Goal: Task Accomplishment & Management: Complete application form

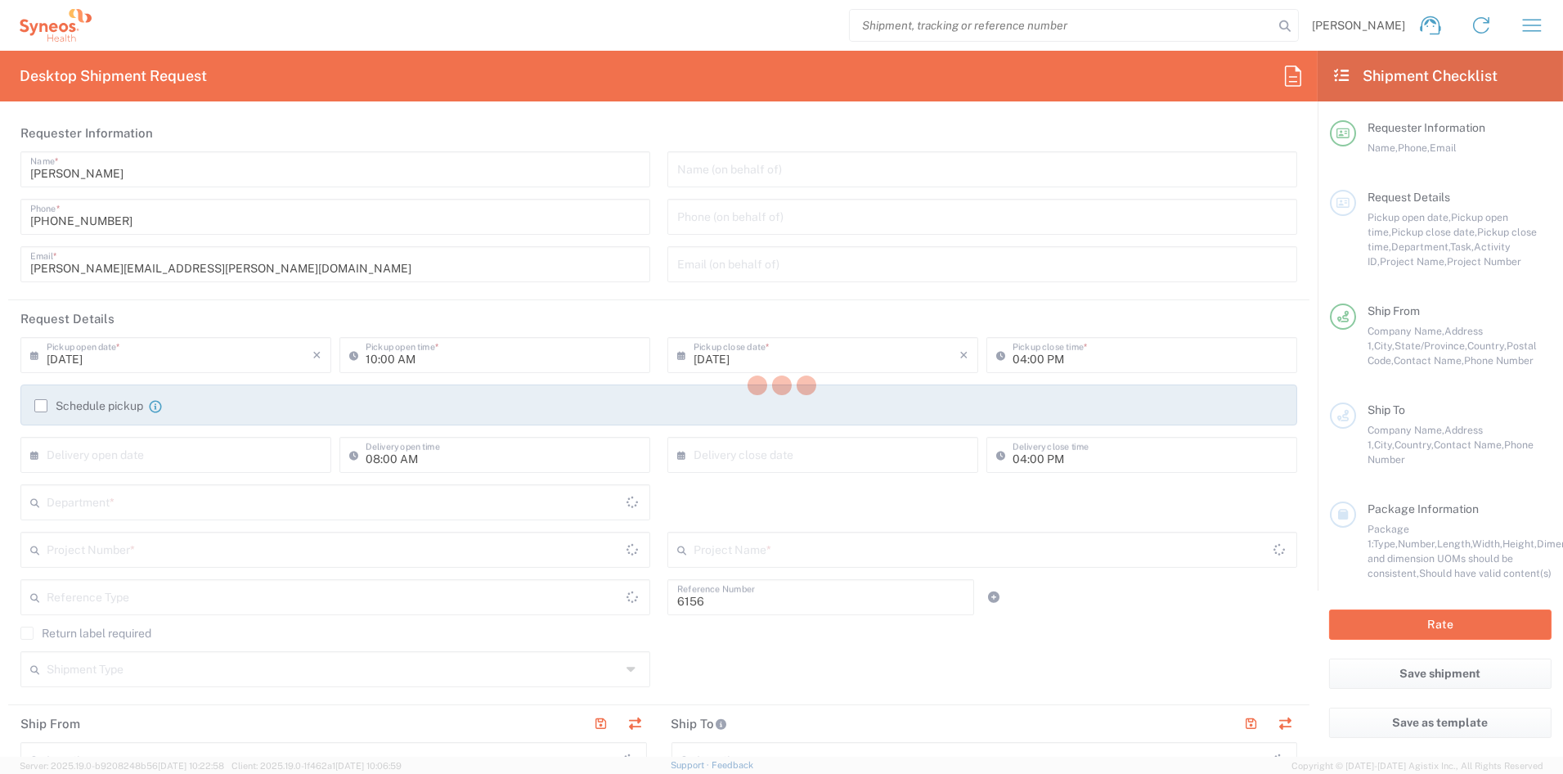
type input "Department"
type input "[US_STATE]"
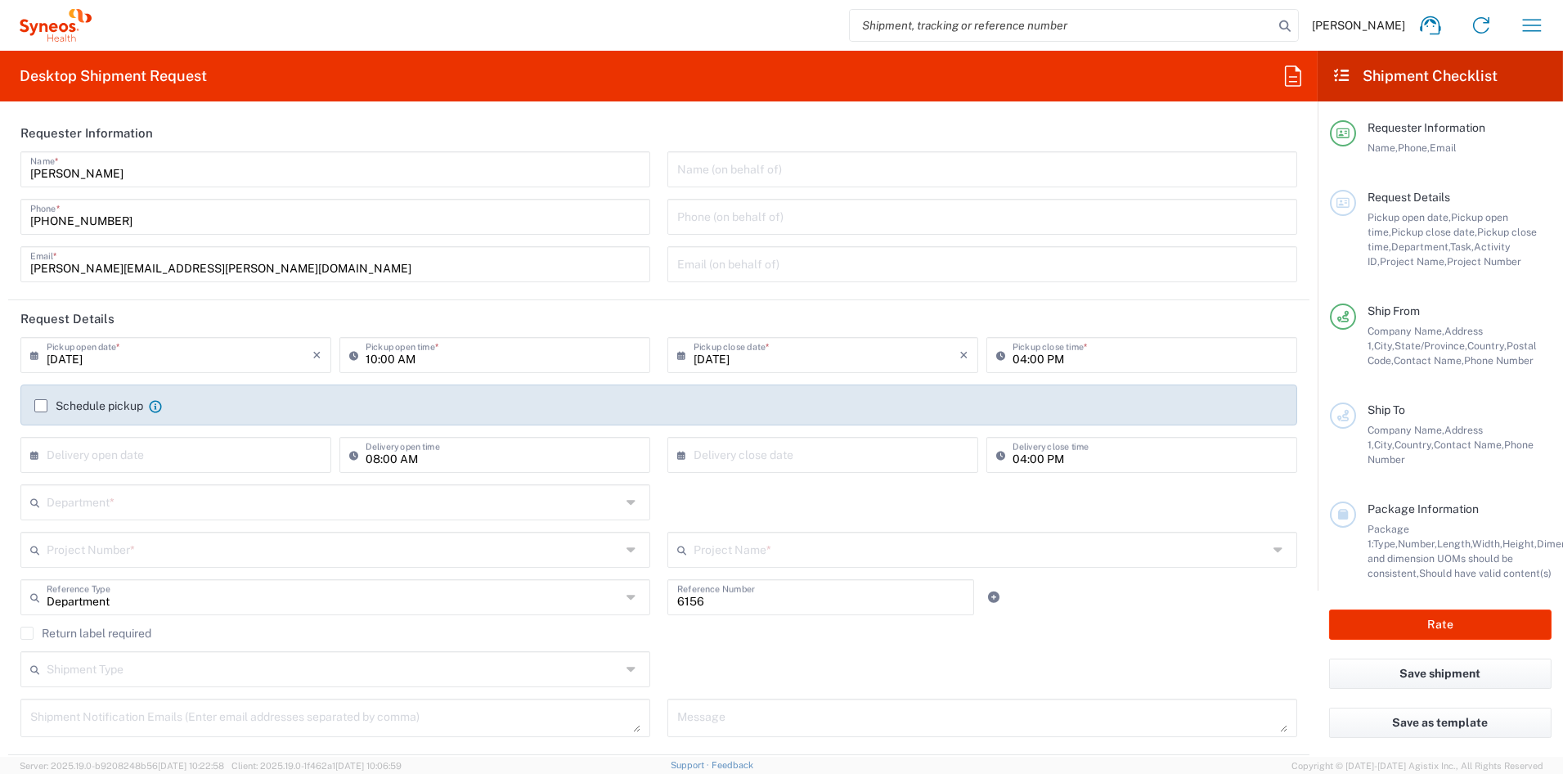
type input "[GEOGRAPHIC_DATA]"
type input "Syneos Health Communications-[GEOGRAPHIC_DATA] [GEOGRAPHIC_DATA]"
drag, startPoint x: 235, startPoint y: 258, endPoint x: 213, endPoint y: 266, distance: 23.3
click at [222, 258] on input "[PERSON_NAME][EMAIL_ADDRESS][PERSON_NAME][DOMAIN_NAME]" at bounding box center [335, 263] width 610 height 29
drag, startPoint x: 206, startPoint y: 266, endPoint x: -52, endPoint y: 266, distance: 257.6
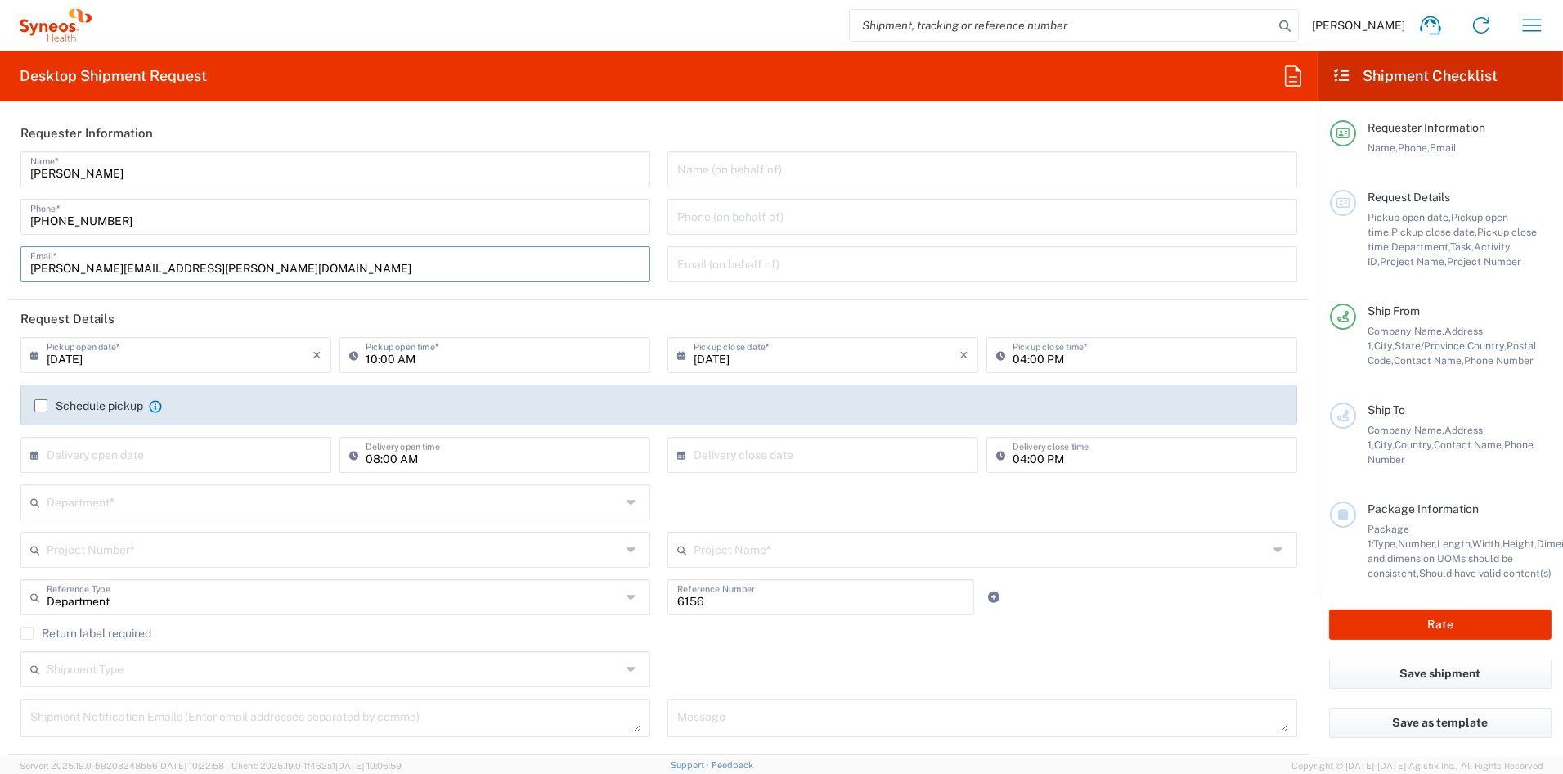
click at [0, 266] on html "[PERSON_NAME] Home Shipment estimator Shipment tracking Desktop shipment reques…" at bounding box center [781, 387] width 1563 height 774
paste input "[PERSON_NAME].[PERSON_NAME]"
type input "[PERSON_NAME][EMAIL_ADDRESS][PERSON_NAME][DOMAIN_NAME]"
click at [110, 498] on input "text" at bounding box center [334, 501] width 575 height 29
type input "6156"
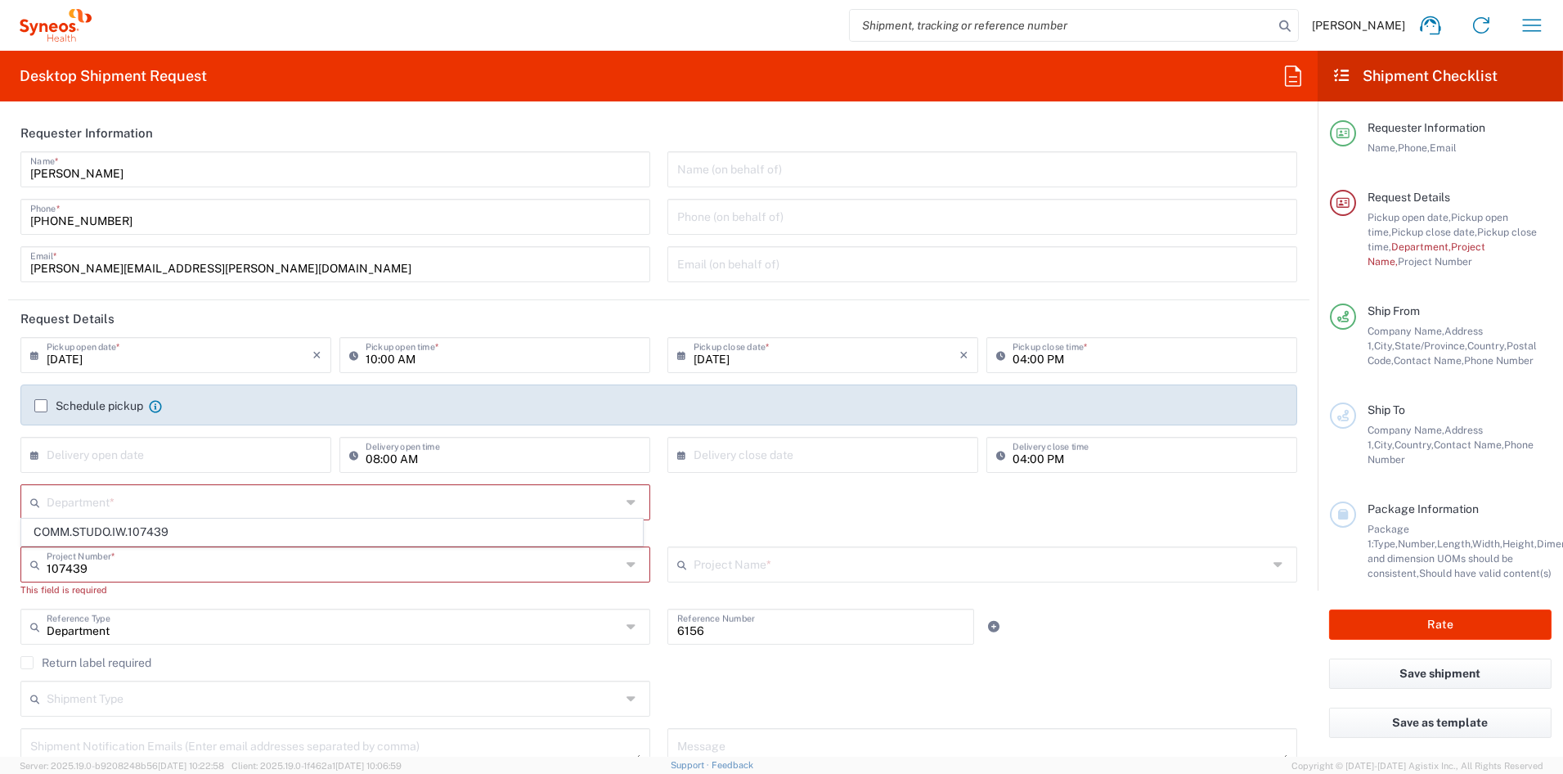
click at [150, 529] on span "COMM.STUDO.IW.107439" at bounding box center [332, 531] width 620 height 25
type input "COMM.STUDO.IW.107439"
type input "Syneos.SYNEOSHLTH.24.107439"
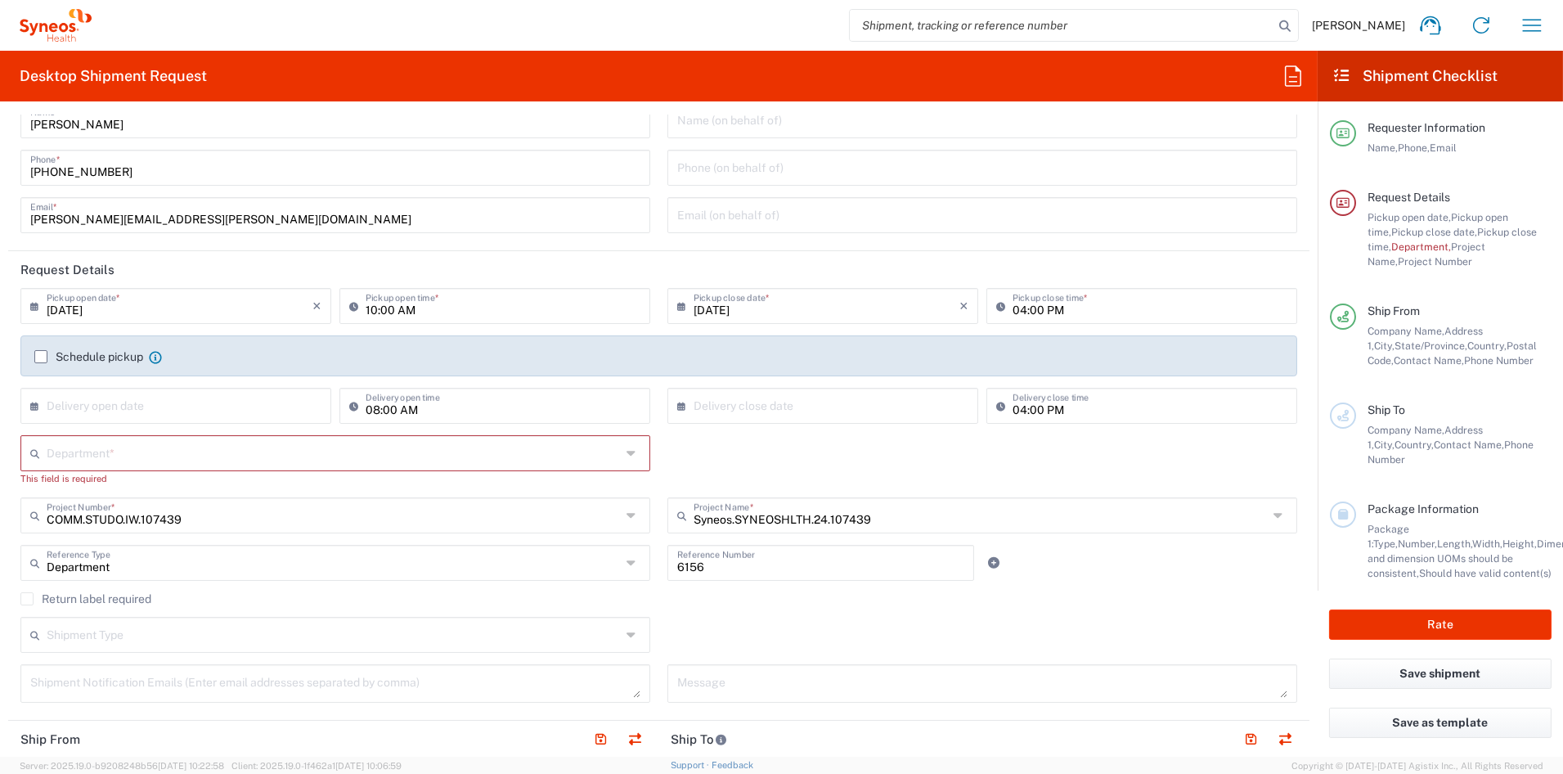
scroll to position [47, 0]
click at [94, 447] on input "text" at bounding box center [334, 453] width 575 height 29
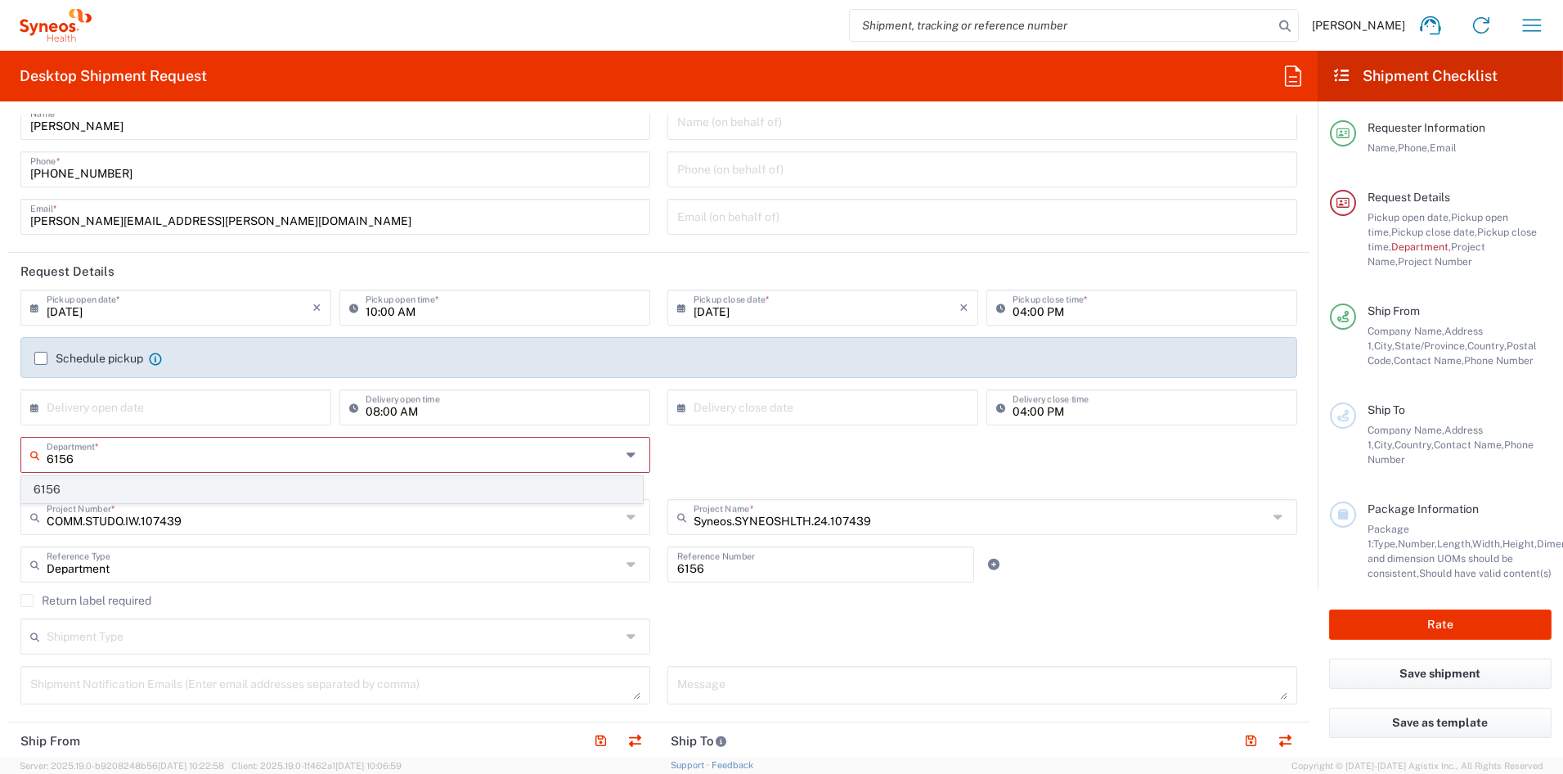
type input "6156"
click at [100, 487] on span "6156" at bounding box center [332, 489] width 620 height 25
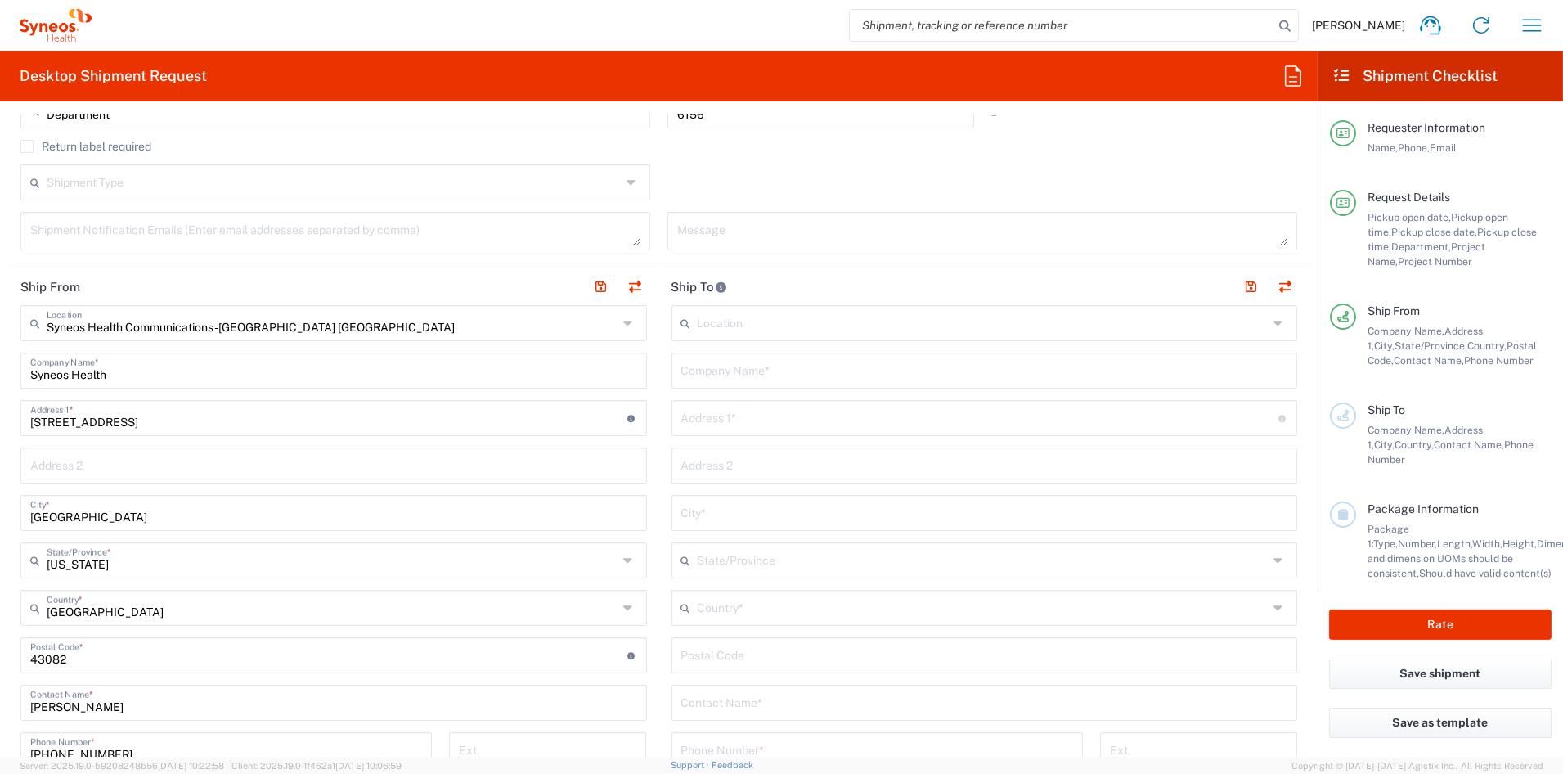
scroll to position [496, 0]
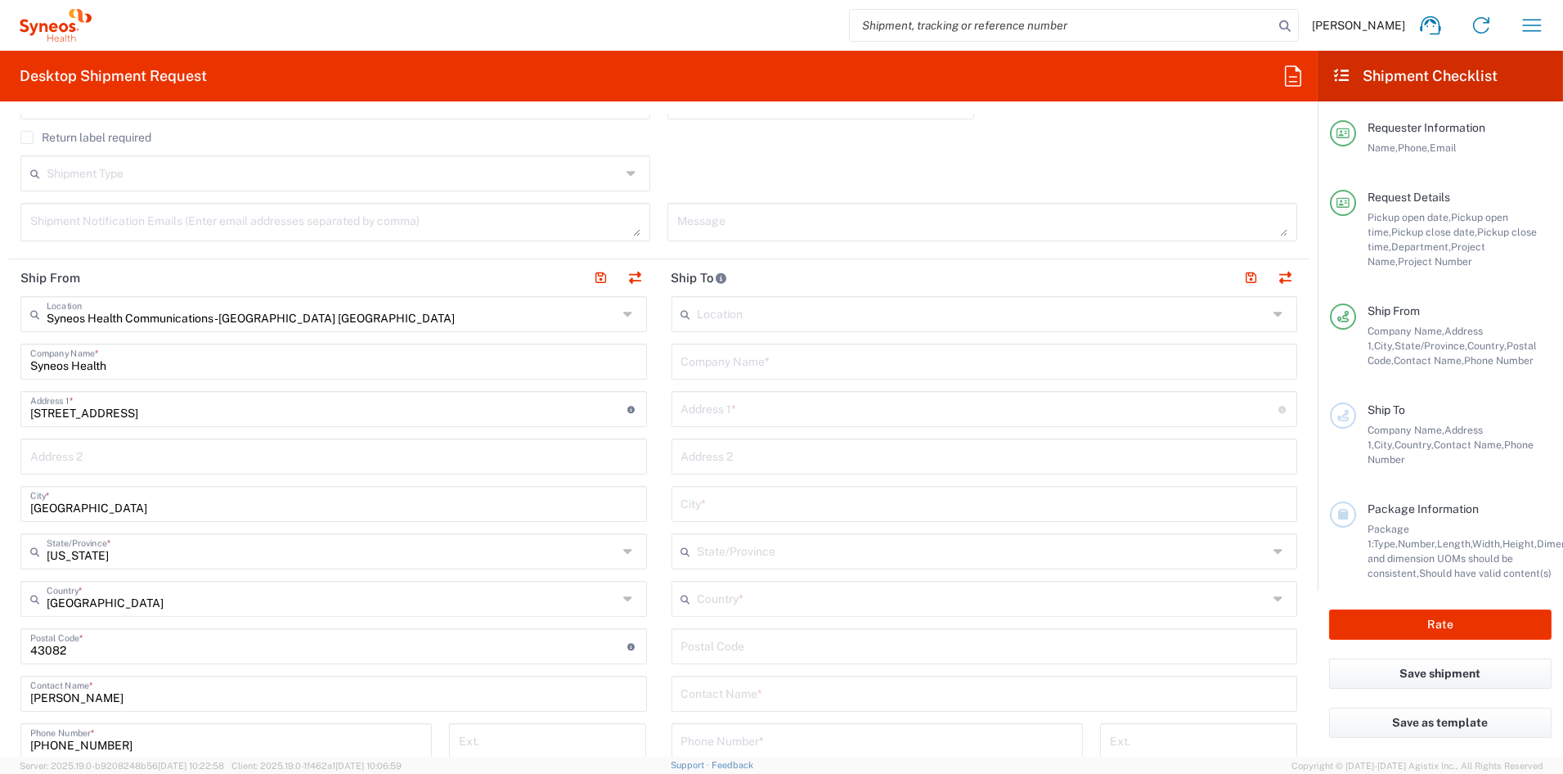
click at [736, 361] on input "text" at bounding box center [984, 360] width 607 height 29
paste input "Urology Center of [GEOGRAPHIC_DATA][US_STATE]"
type input "Urology Center of [GEOGRAPHIC_DATA]"
click at [699, 410] on input "text" at bounding box center [979, 407] width 597 height 29
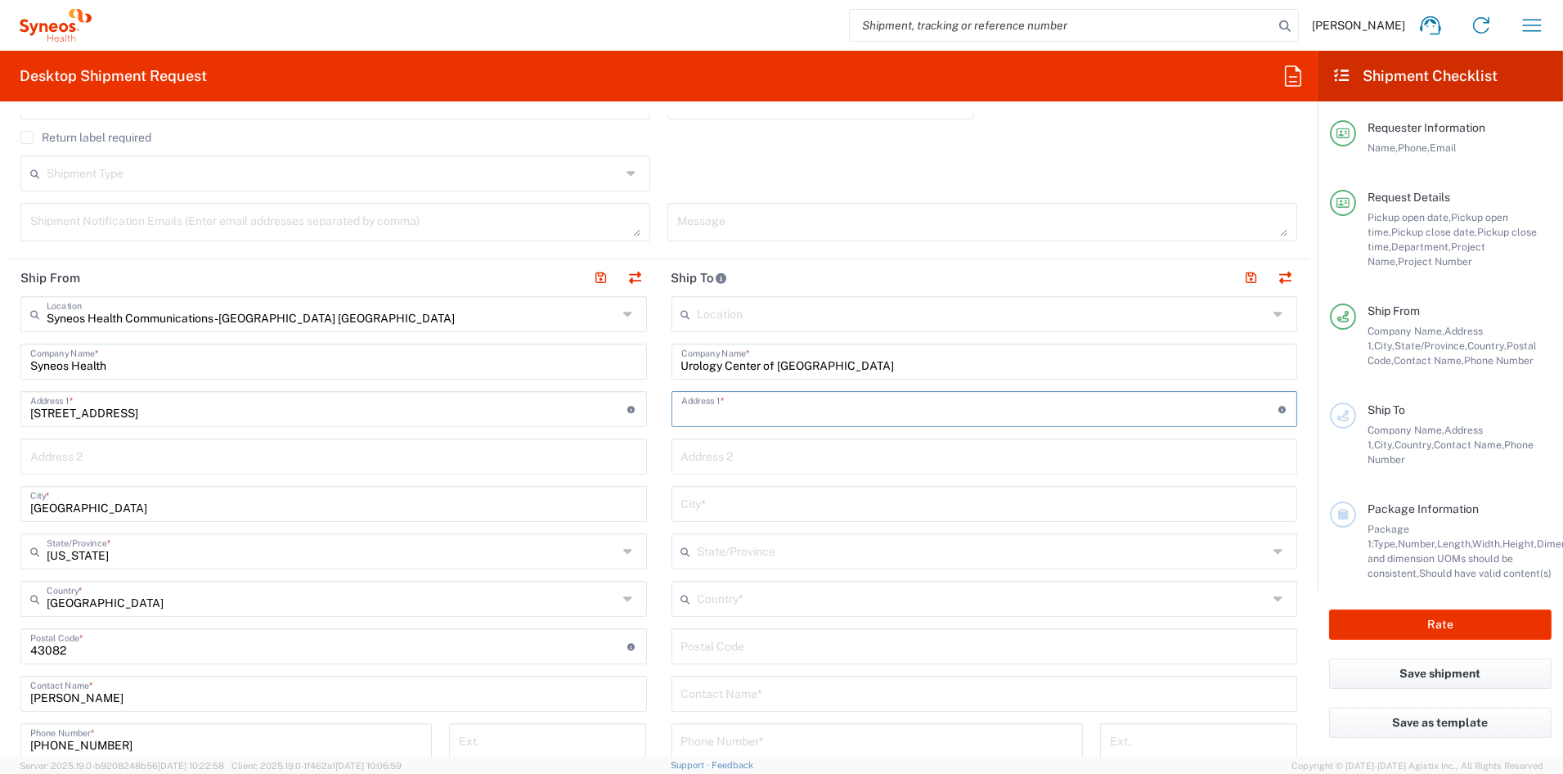
paste input "[STREET_ADDRESS][PERSON_NAME]"
type input "[STREET_ADDRESS][PERSON_NAME]"
click at [729, 455] on input "text" at bounding box center [984, 455] width 607 height 29
paste input "Ste 450"
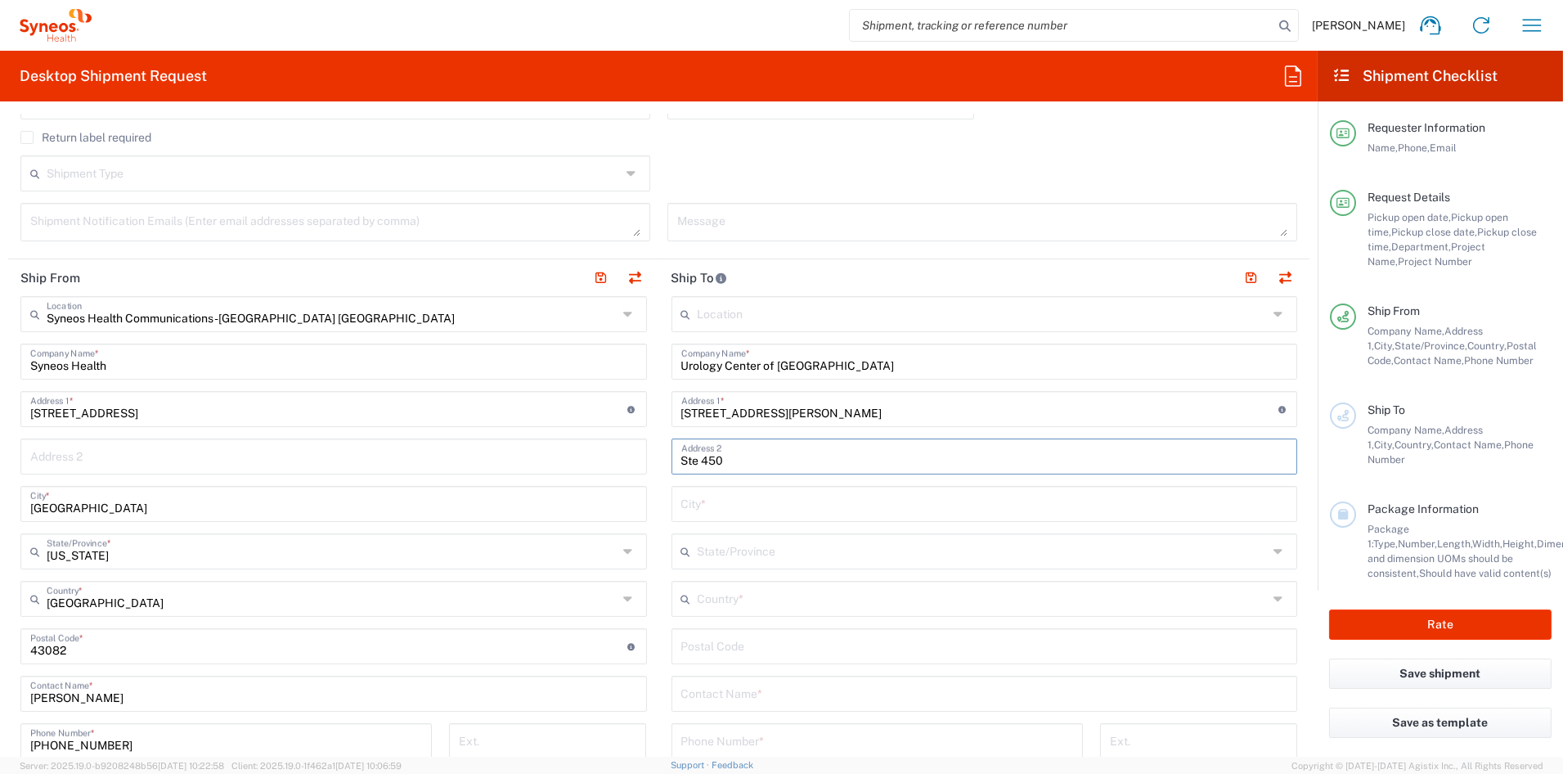
type input "Ste 450"
click at [715, 610] on div "Country *" at bounding box center [984, 599] width 626 height 36
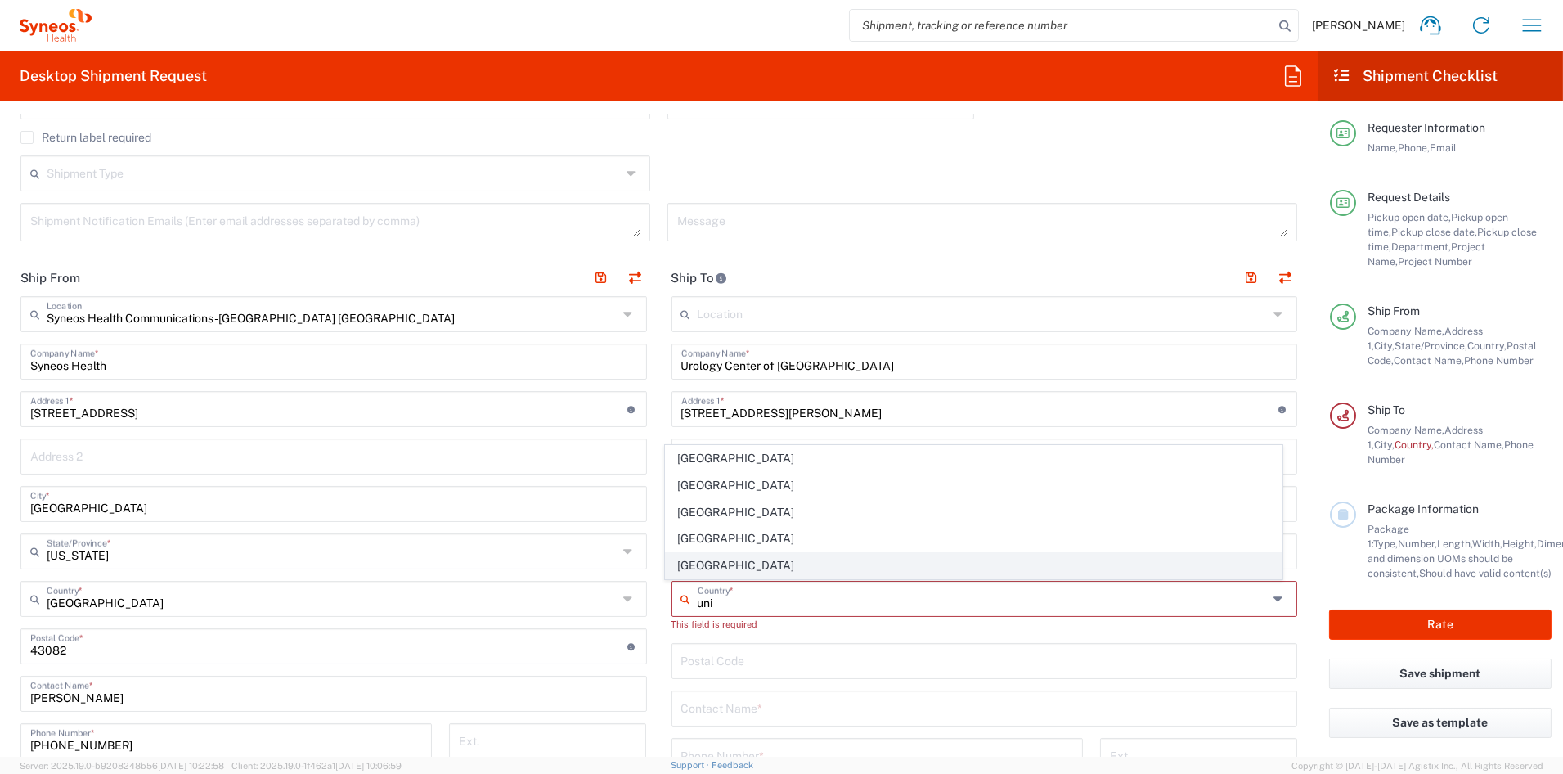
click at [699, 567] on span "[GEOGRAPHIC_DATA]" at bounding box center [974, 565] width 616 height 25
type input "[GEOGRAPHIC_DATA]"
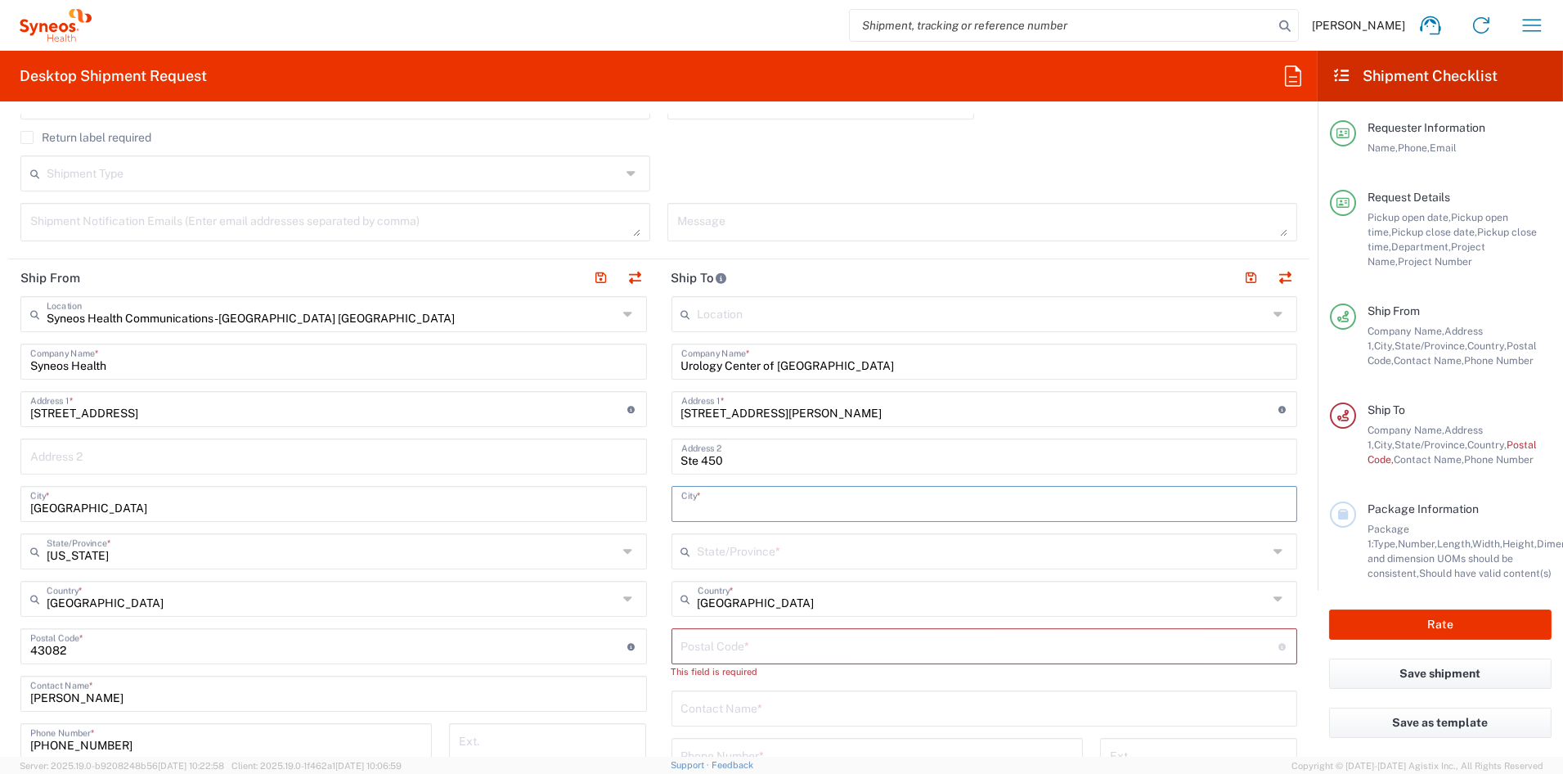
click at [727, 504] on input "text" at bounding box center [984, 502] width 607 height 29
paste input "Murrieta"
type input "Murrieta"
click at [729, 554] on input "text" at bounding box center [983, 549] width 571 height 29
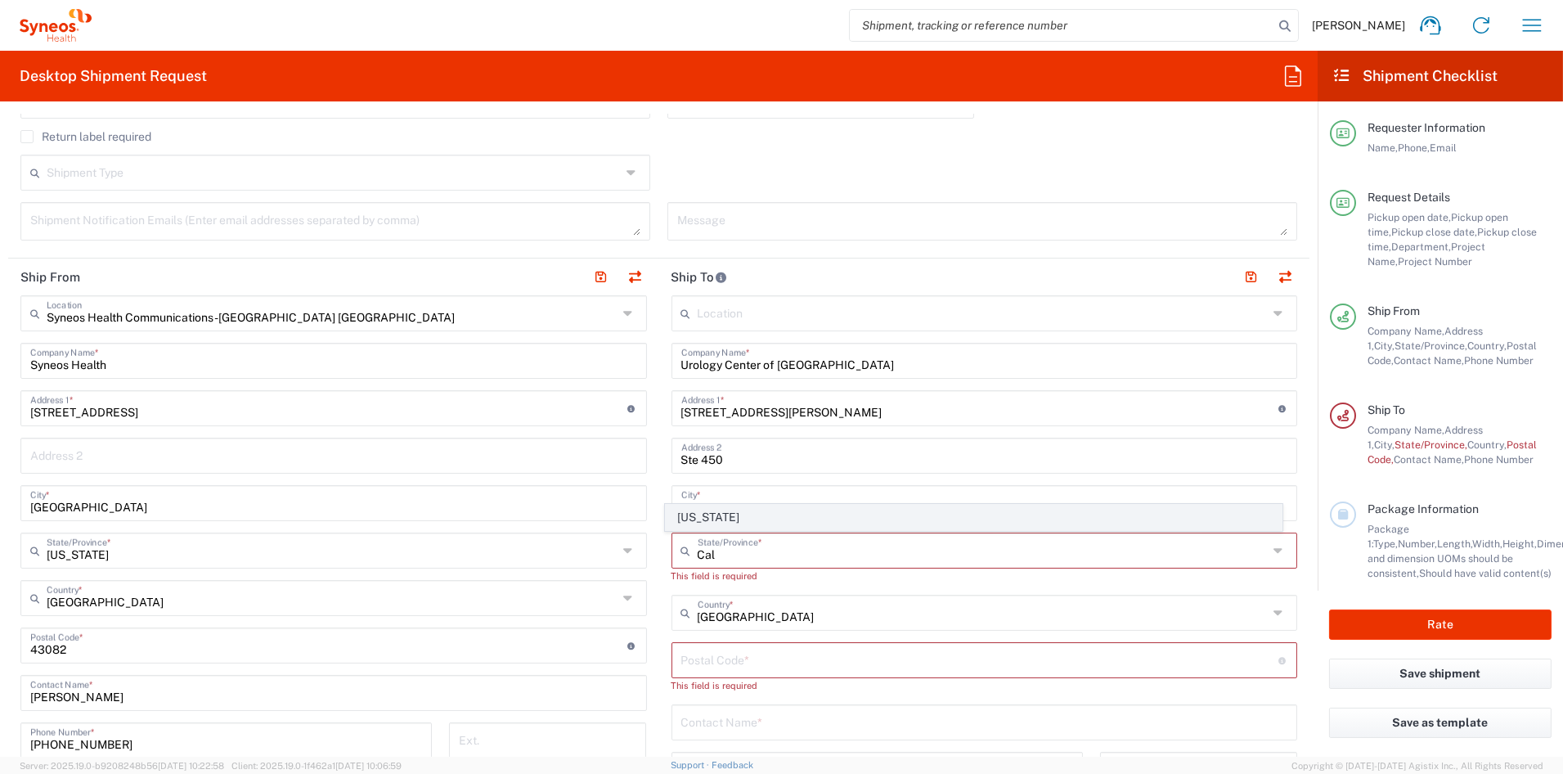
click at [711, 520] on span "[US_STATE]" at bounding box center [974, 517] width 616 height 25
type input "[US_STATE]"
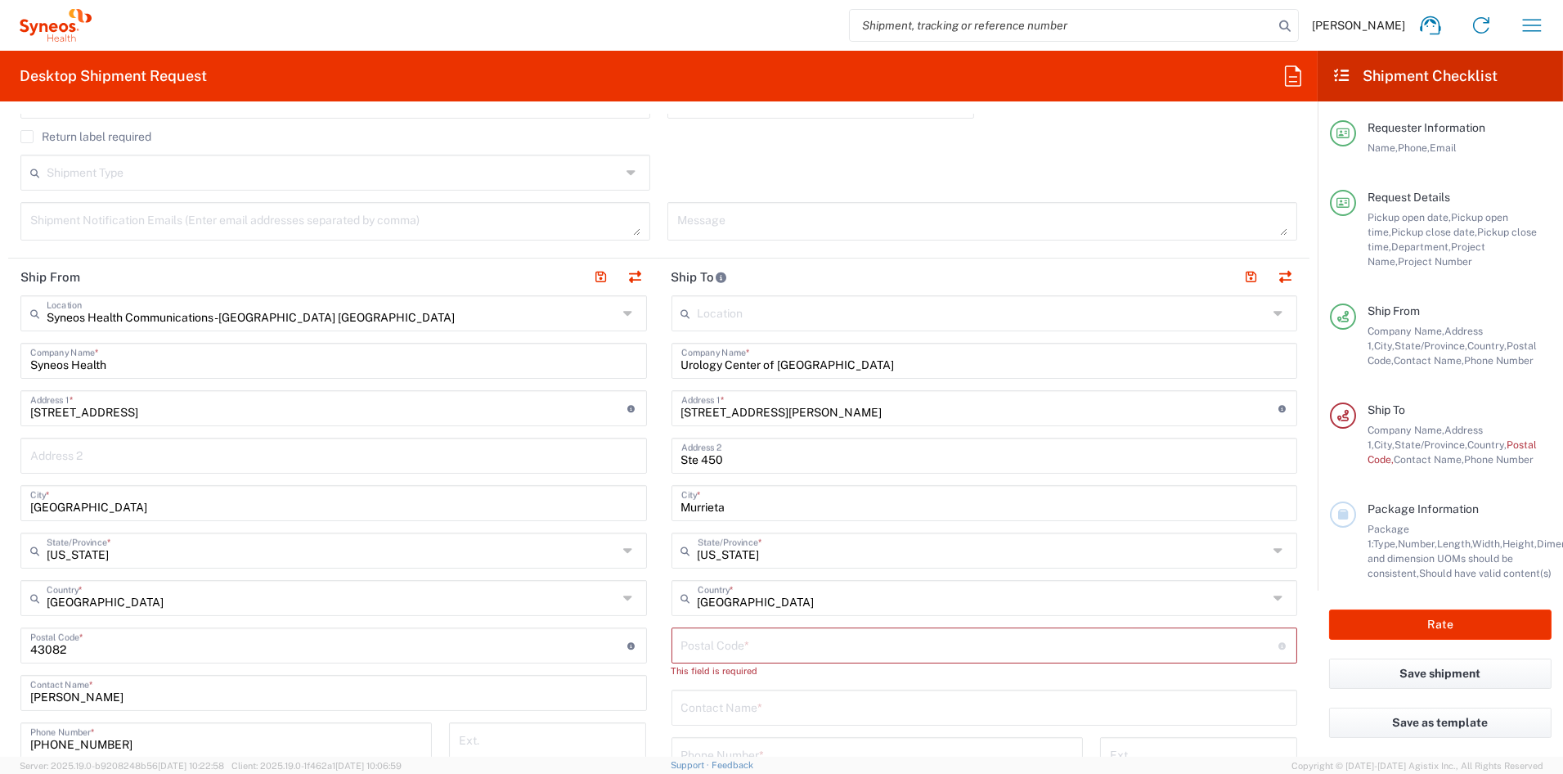
click at [756, 648] on input "undefined" at bounding box center [979, 644] width 597 height 29
paste input "92563"
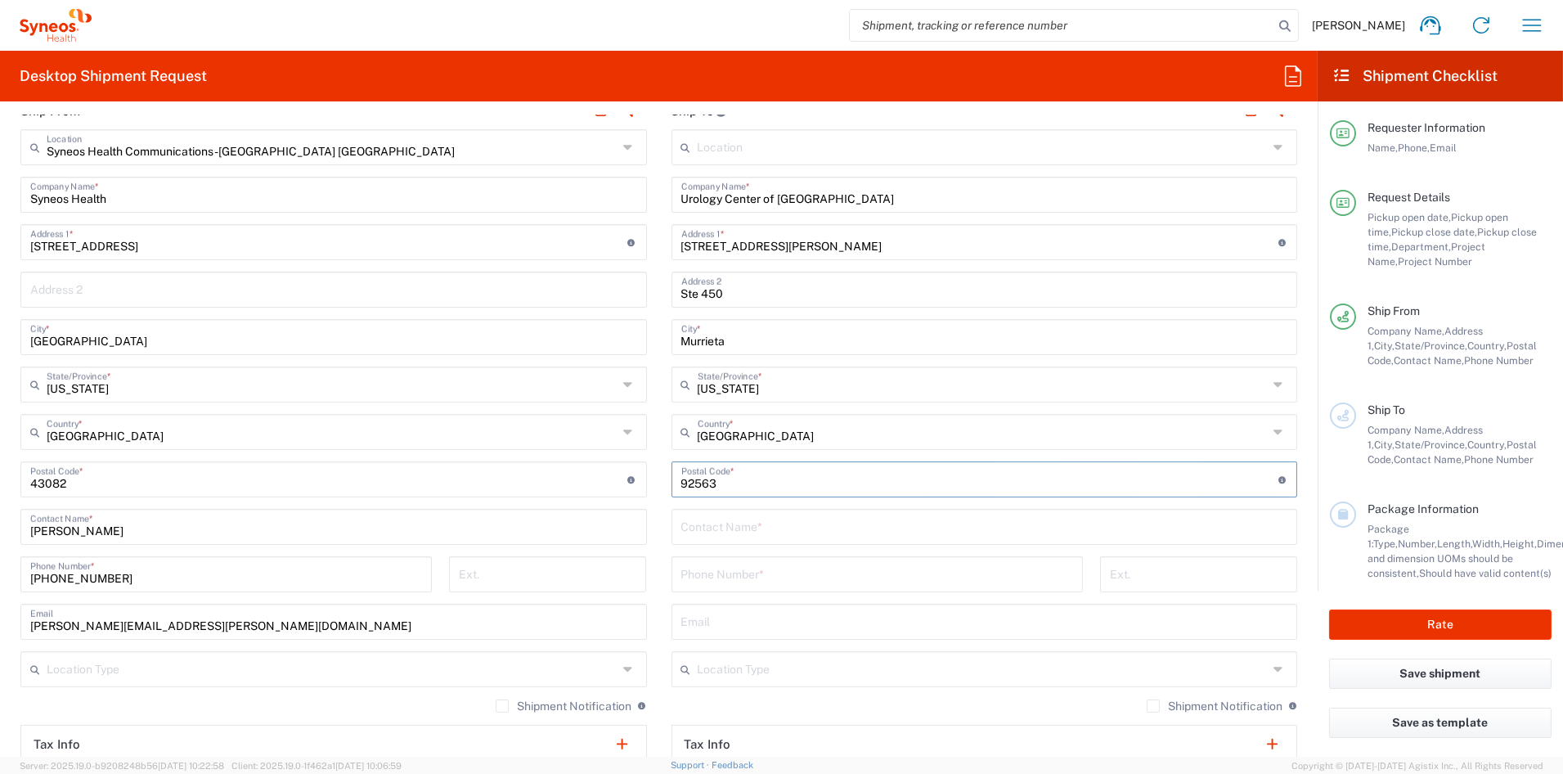
scroll to position [666, 0]
type input "92563"
click at [725, 527] on input "text" at bounding box center [984, 522] width 607 height 29
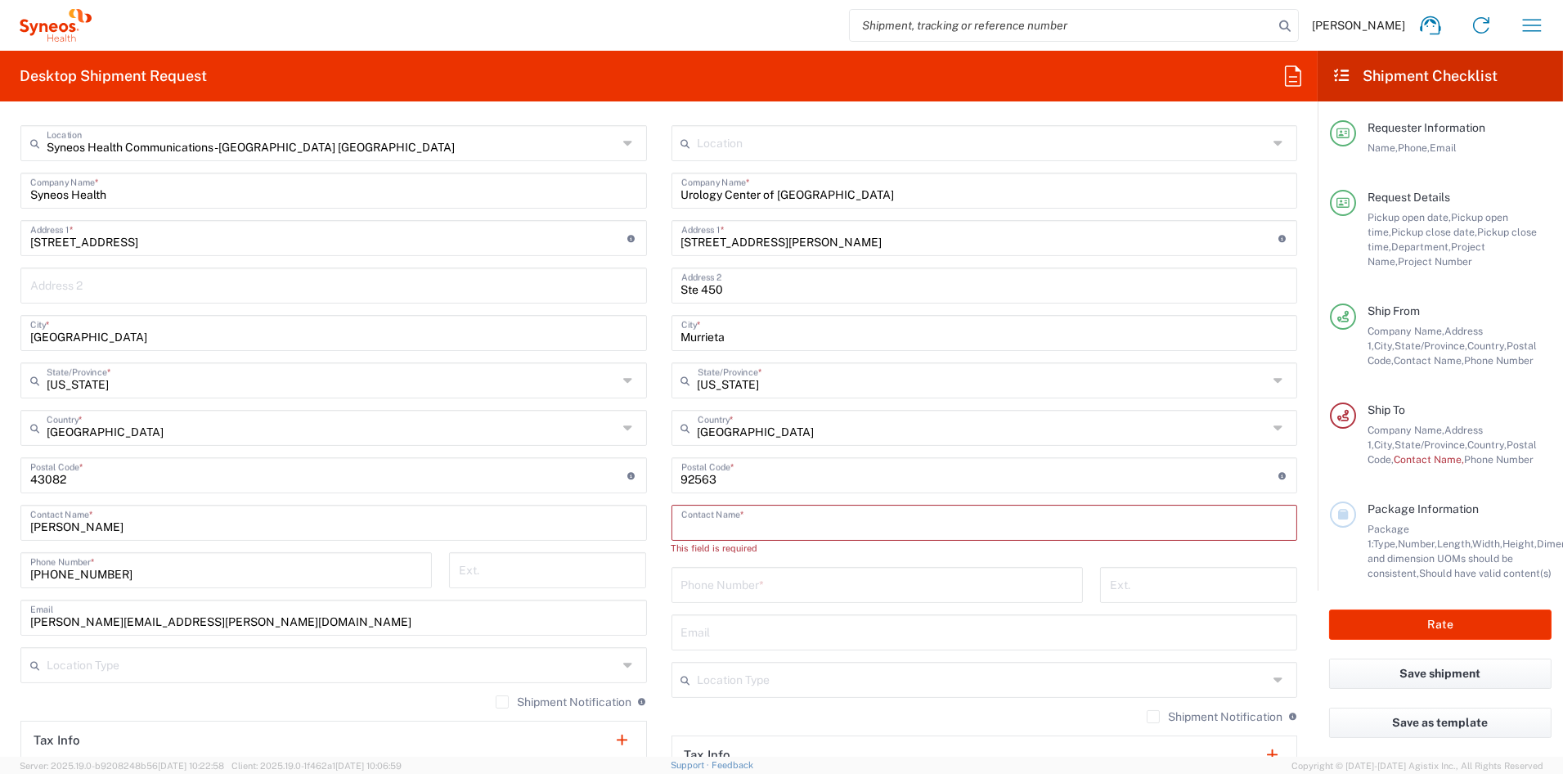
click at [765, 523] on input "text" at bounding box center [984, 521] width 607 height 29
paste input "[PERSON_NAME]"
paste input "Reddy"
type input "[PERSON_NAME]"
click at [696, 565] on input "tel" at bounding box center [877, 568] width 392 height 29
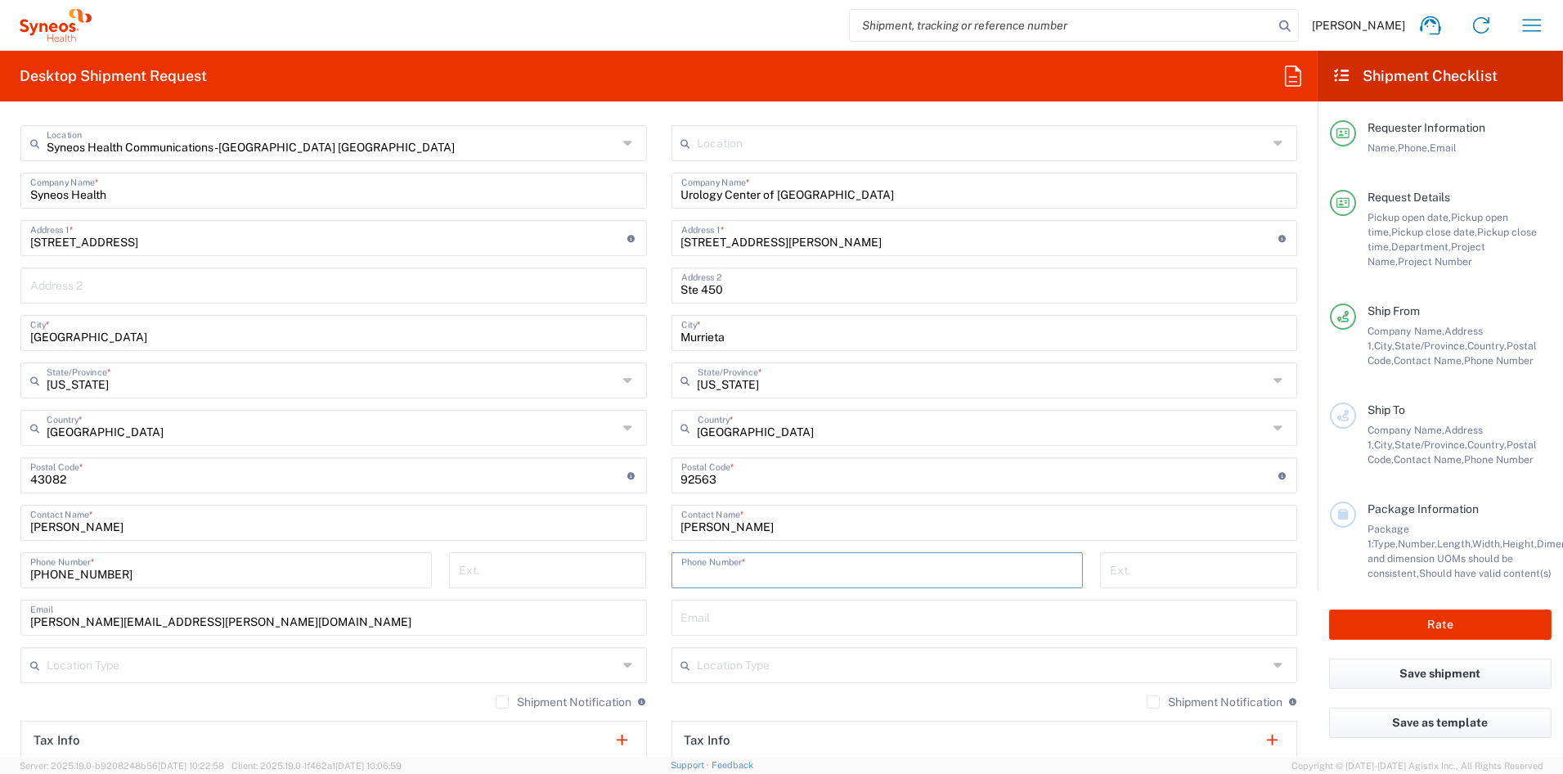
click at [695, 565] on input "tel" at bounding box center [877, 568] width 392 height 29
paste input "[PHONE_NUMBER]"
type input "[PHONE_NUMBER]"
click at [760, 615] on input "text" at bounding box center [984, 616] width 607 height 29
paste input "[EMAIL_ADDRESS][DOMAIN_NAME]"
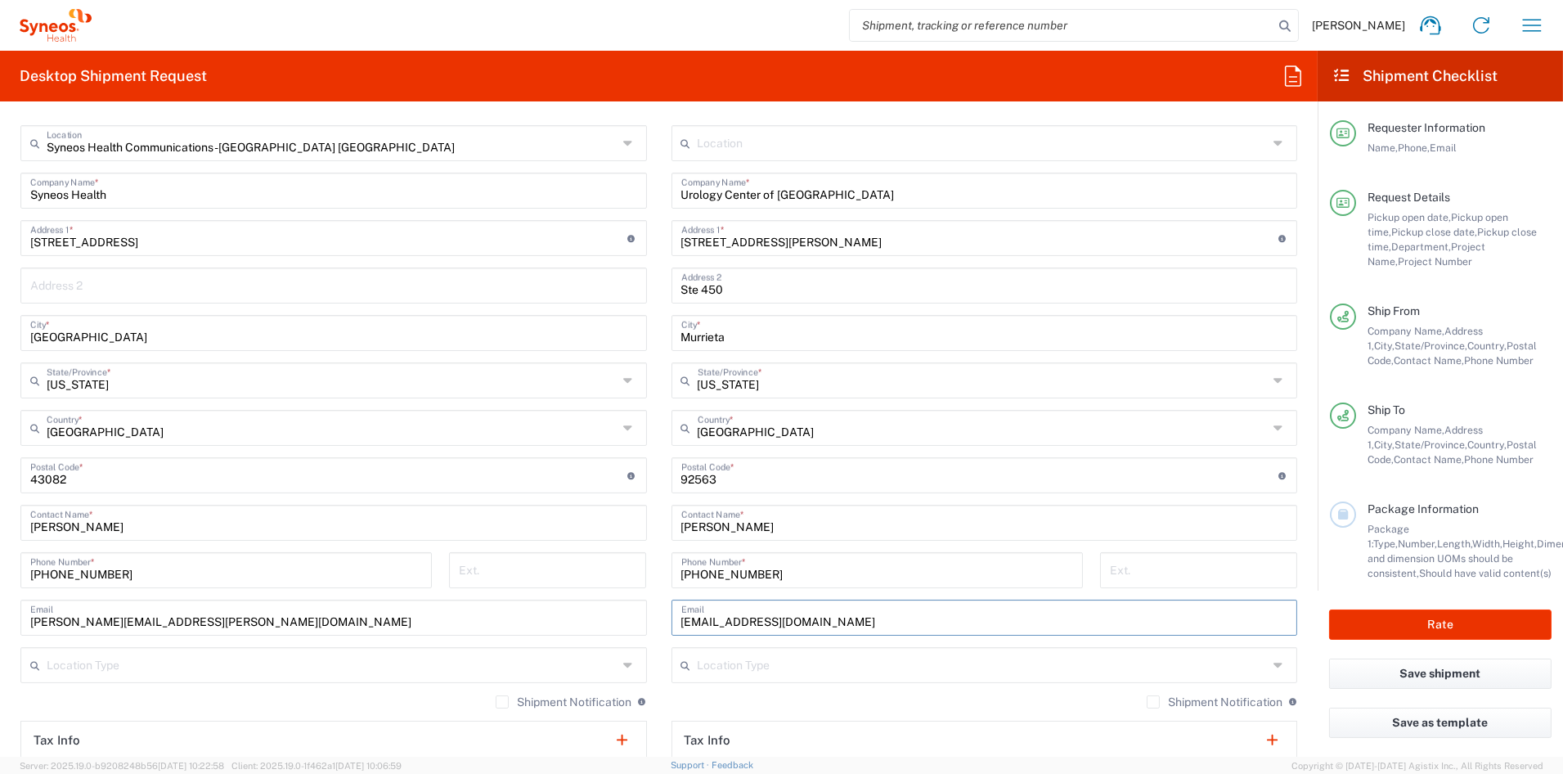
type input "[EMAIL_ADDRESS][DOMAIN_NAME]"
click at [727, 668] on input "text" at bounding box center [983, 663] width 571 height 29
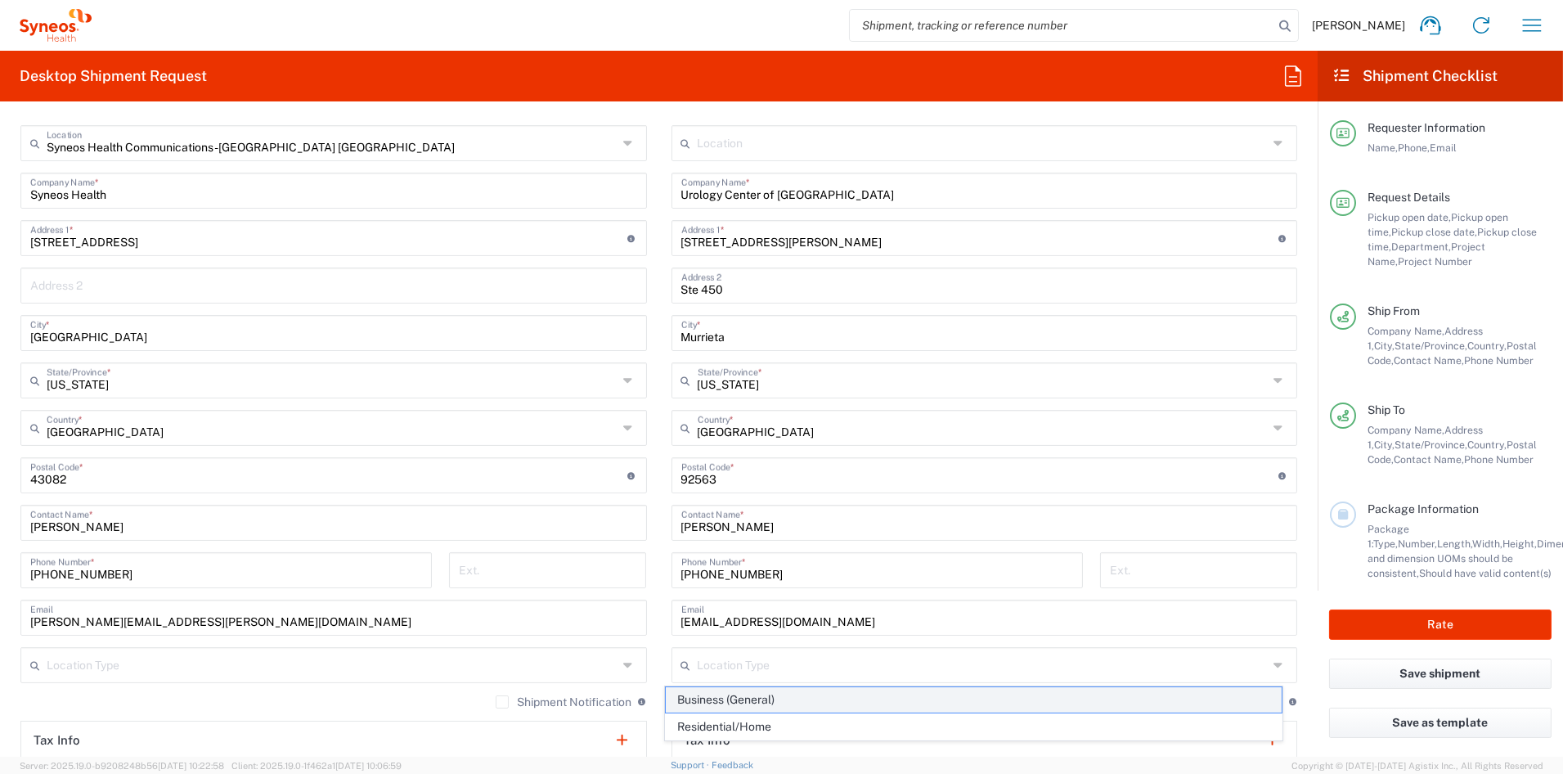
click at [715, 696] on span "Business (General)" at bounding box center [974, 699] width 616 height 25
type input "Business (General)"
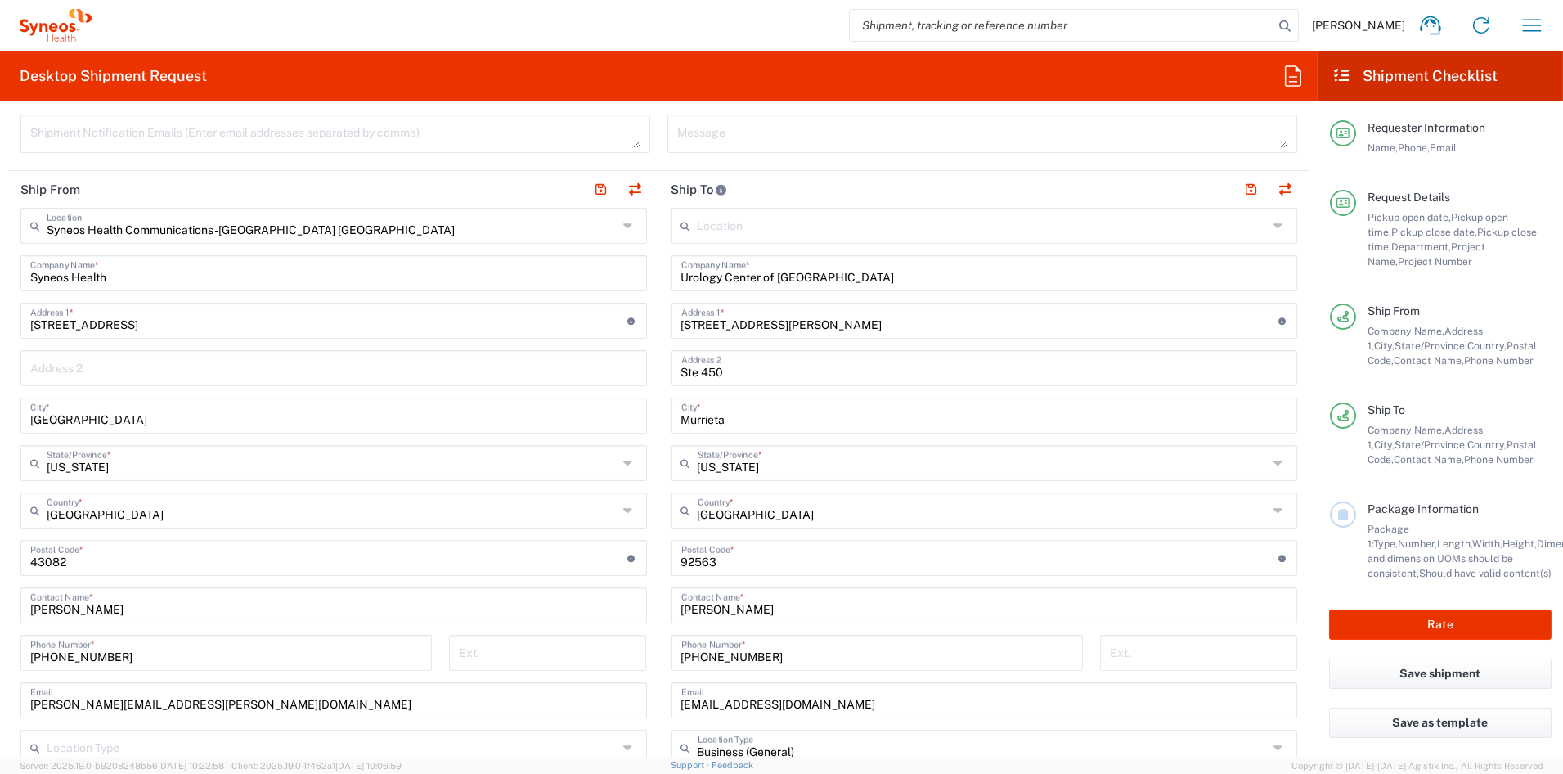
scroll to position [559, 0]
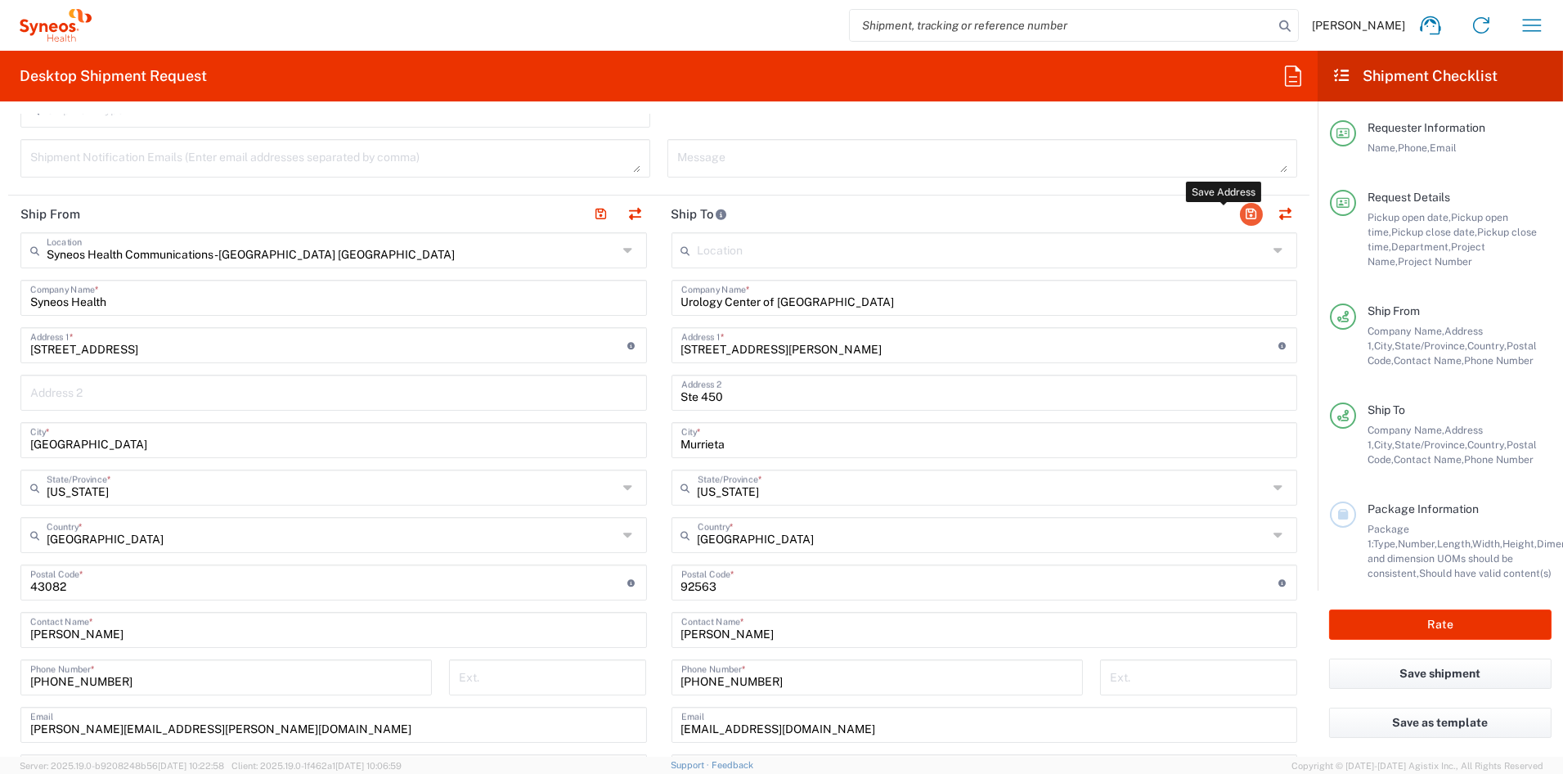
click at [1240, 213] on button "button" at bounding box center [1251, 214] width 23 height 23
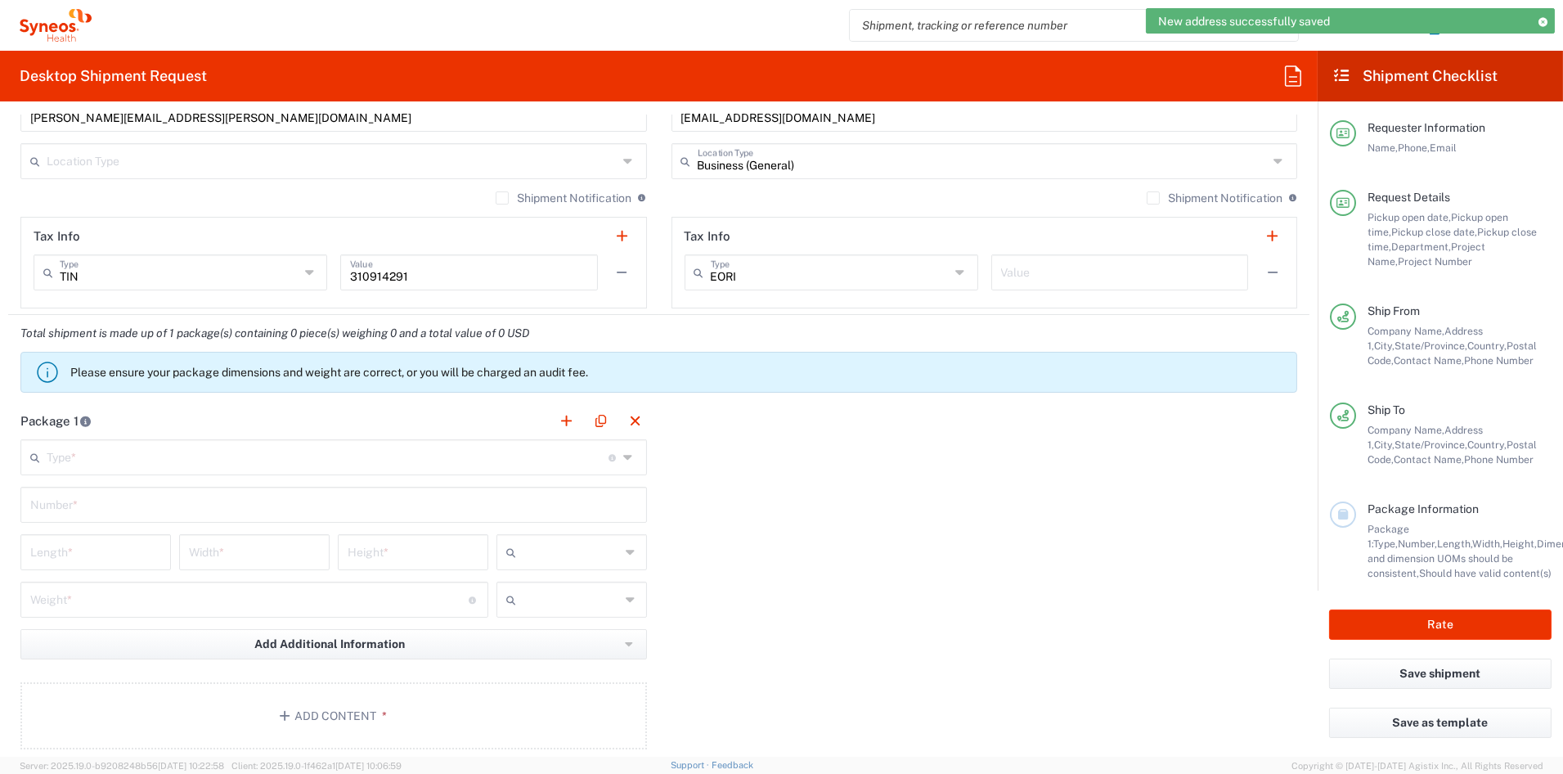
scroll to position [1173, 0]
click at [56, 454] on input "text" at bounding box center [328, 453] width 562 height 29
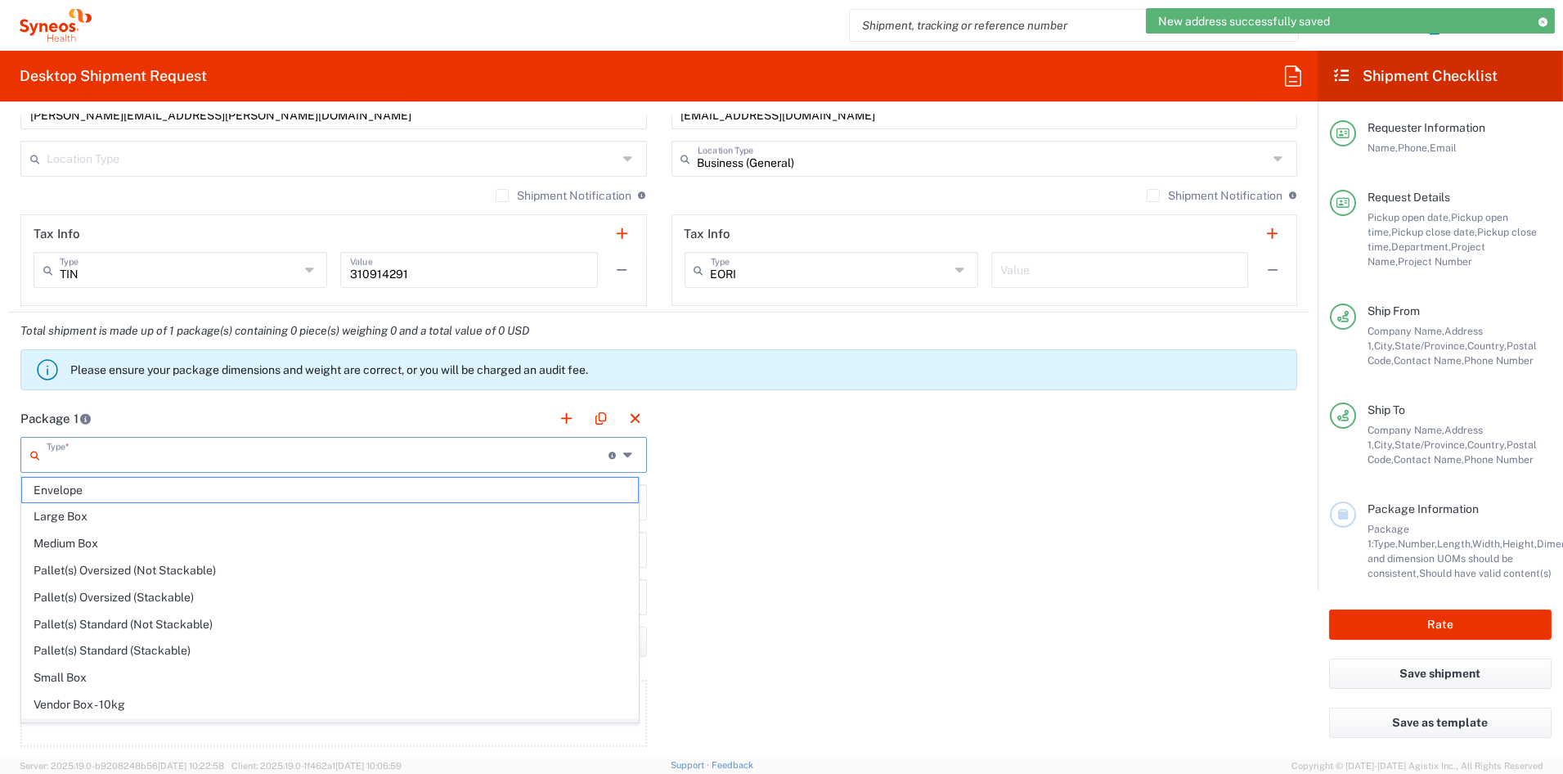
scroll to position [51, 0]
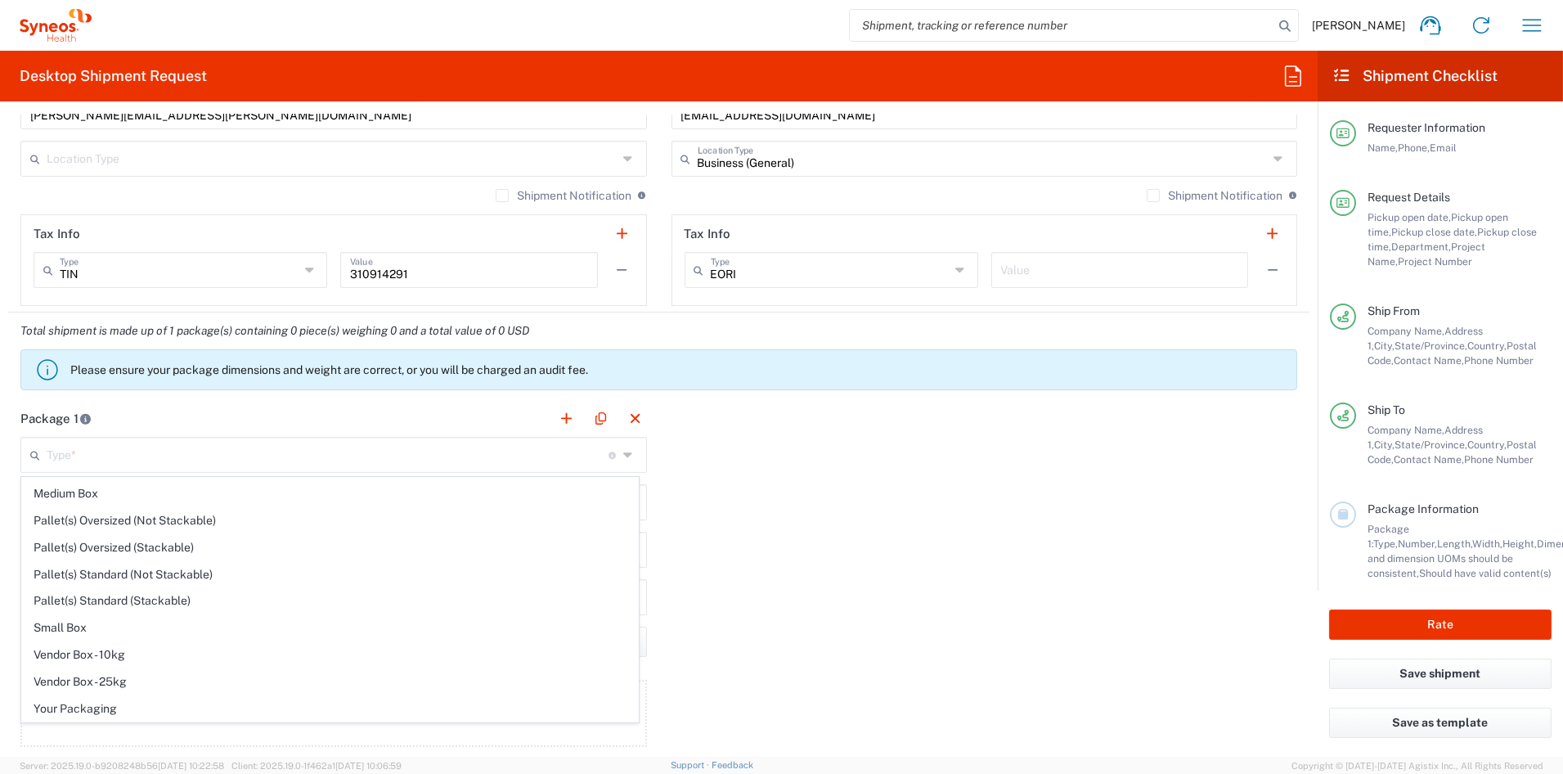
drag, startPoint x: 87, startPoint y: 707, endPoint x: 97, endPoint y: 691, distance: 18.8
click at [87, 706] on span "Your Packaging" at bounding box center [330, 708] width 616 height 25
type input "Your Packaging"
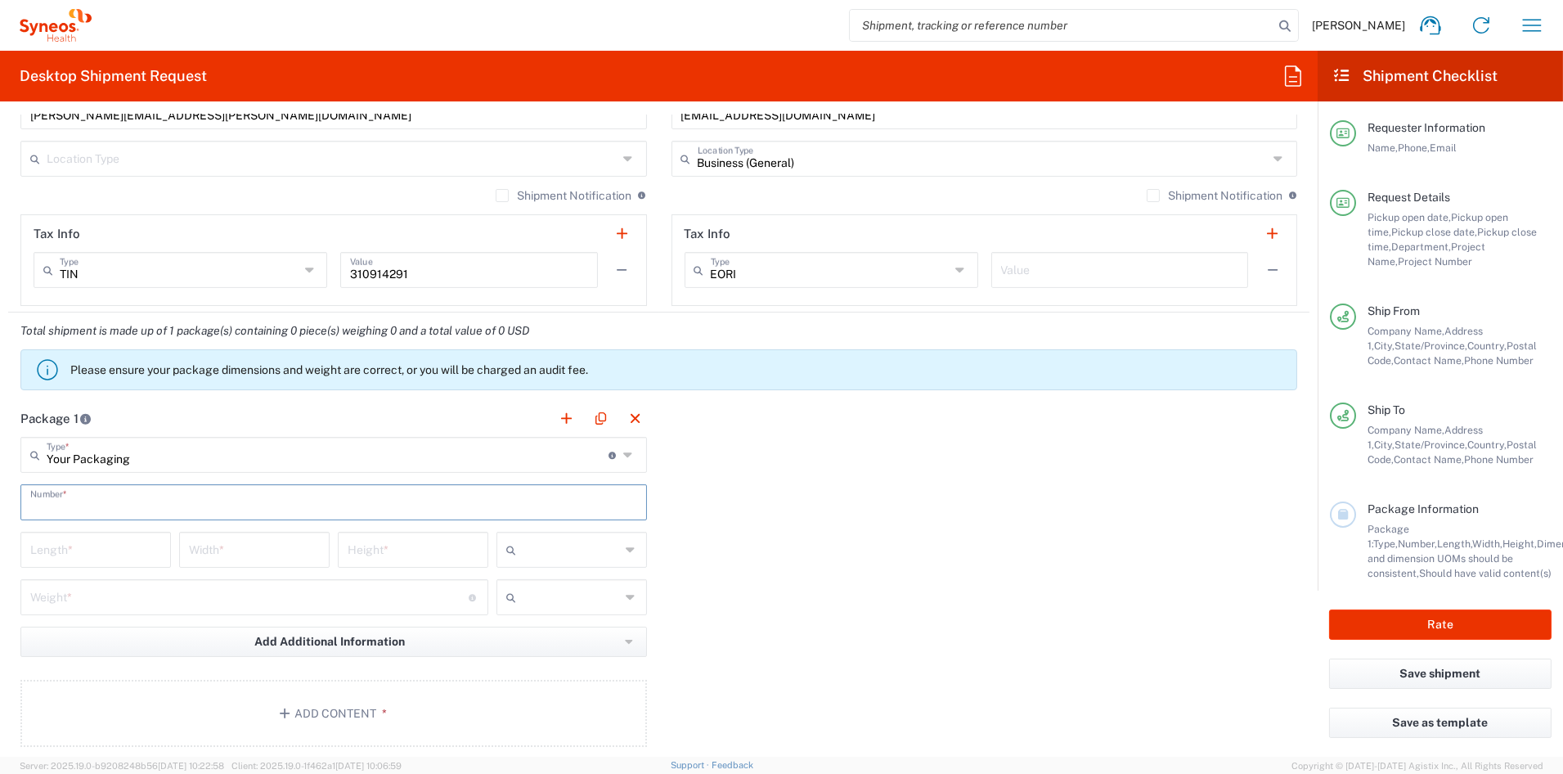
click at [73, 496] on input "text" at bounding box center [333, 501] width 607 height 29
type input "1"
click at [62, 547] on input "number" at bounding box center [95, 548] width 131 height 29
type input "21"
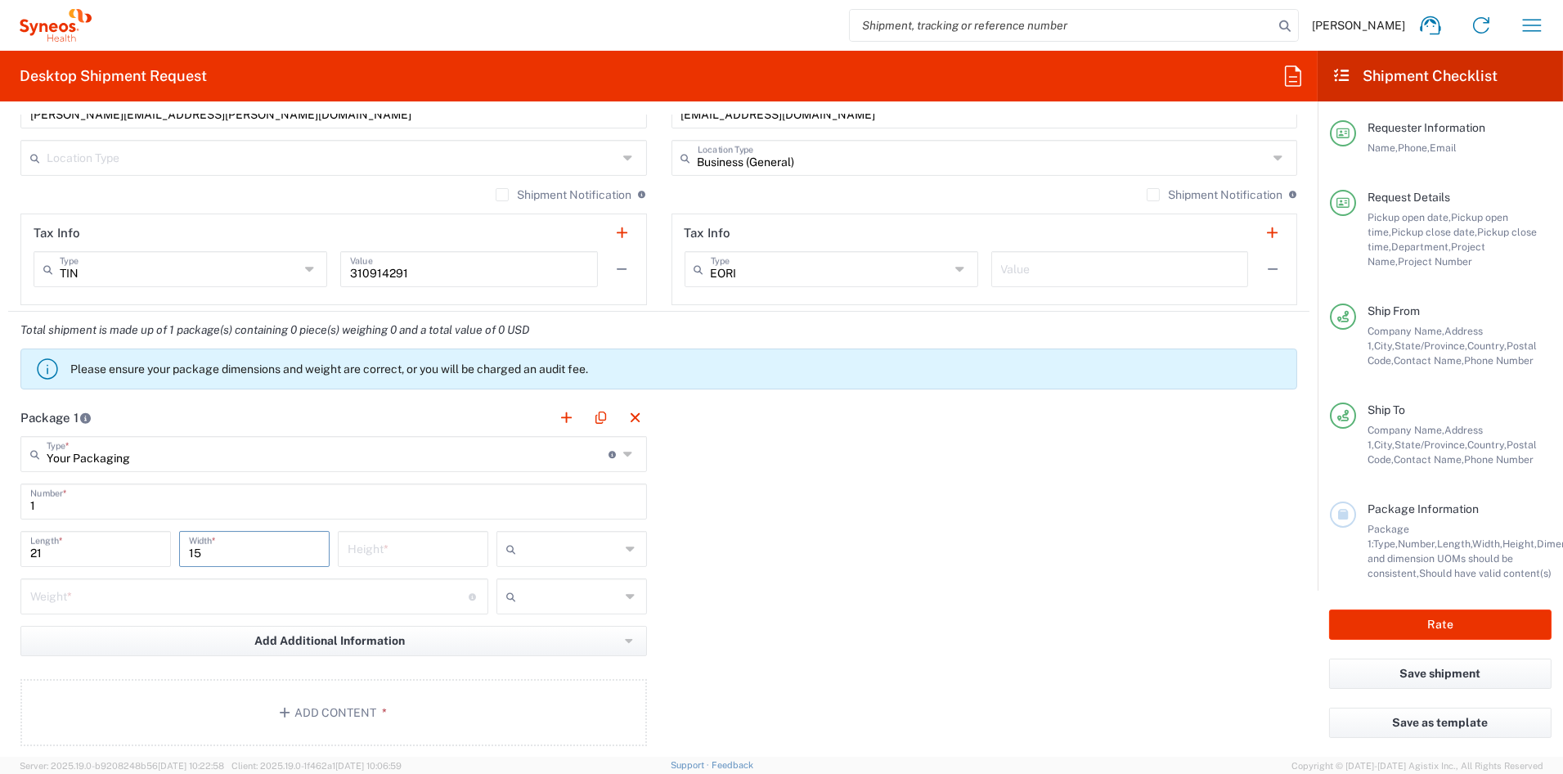
type input "15"
type input "4"
click at [516, 635] on span "in" at bounding box center [565, 637] width 146 height 25
type input "in"
click at [103, 596] on input "number" at bounding box center [249, 595] width 438 height 29
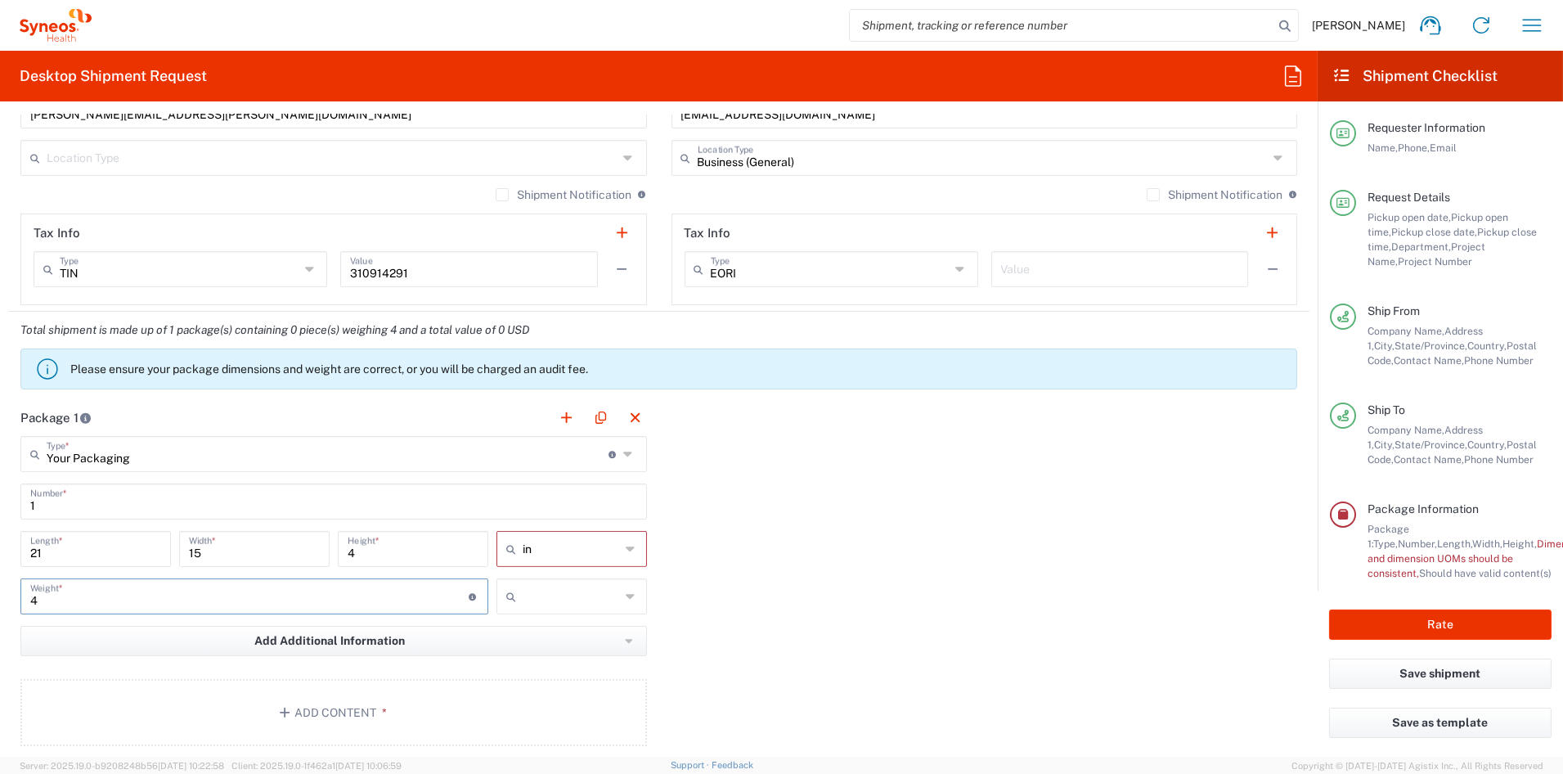
type input "4"
click at [528, 589] on input "text" at bounding box center [572, 596] width 98 height 26
click at [523, 652] on span "lbs" at bounding box center [565, 657] width 146 height 25
type input "lbs"
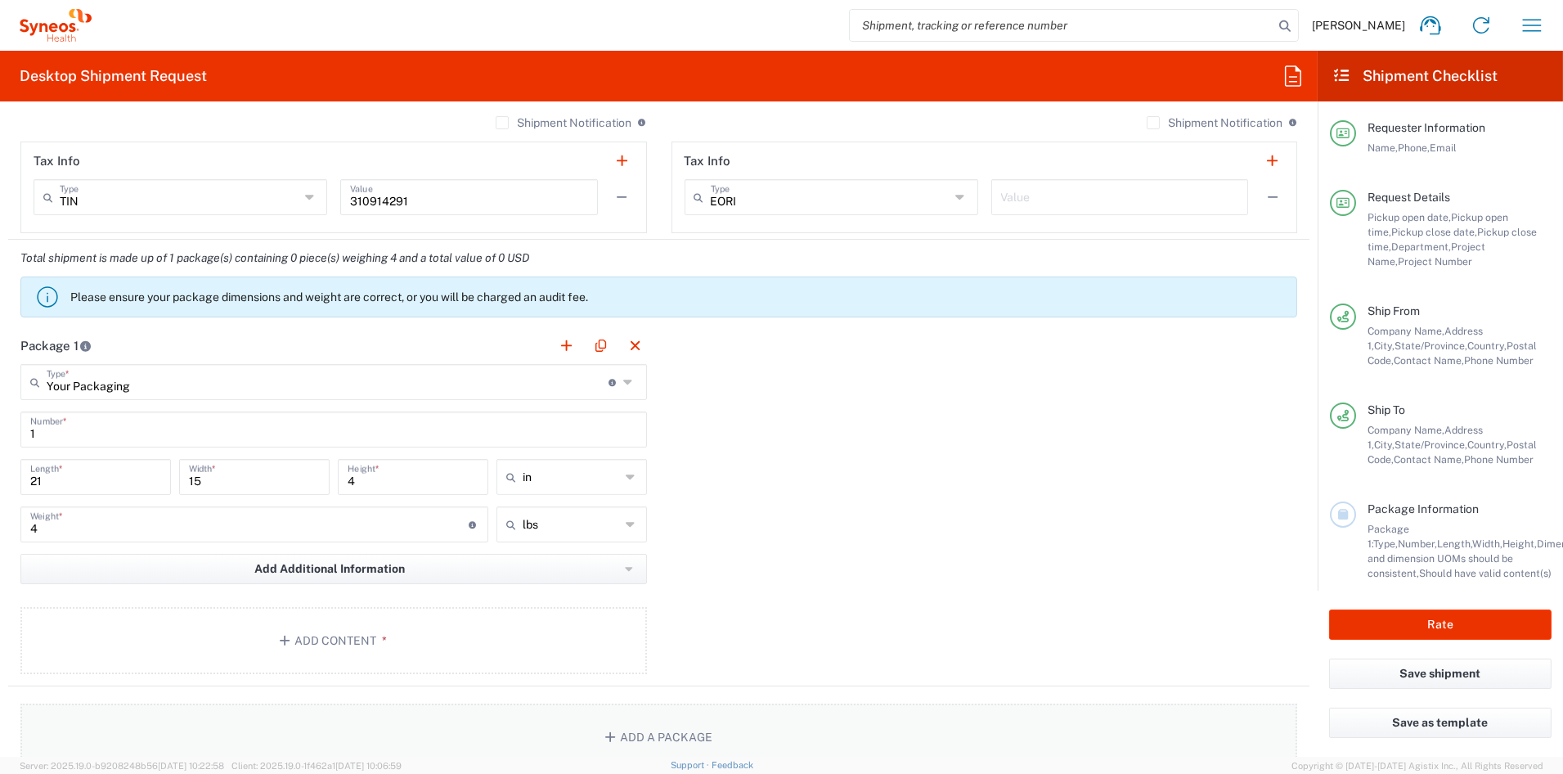
scroll to position [1296, 0]
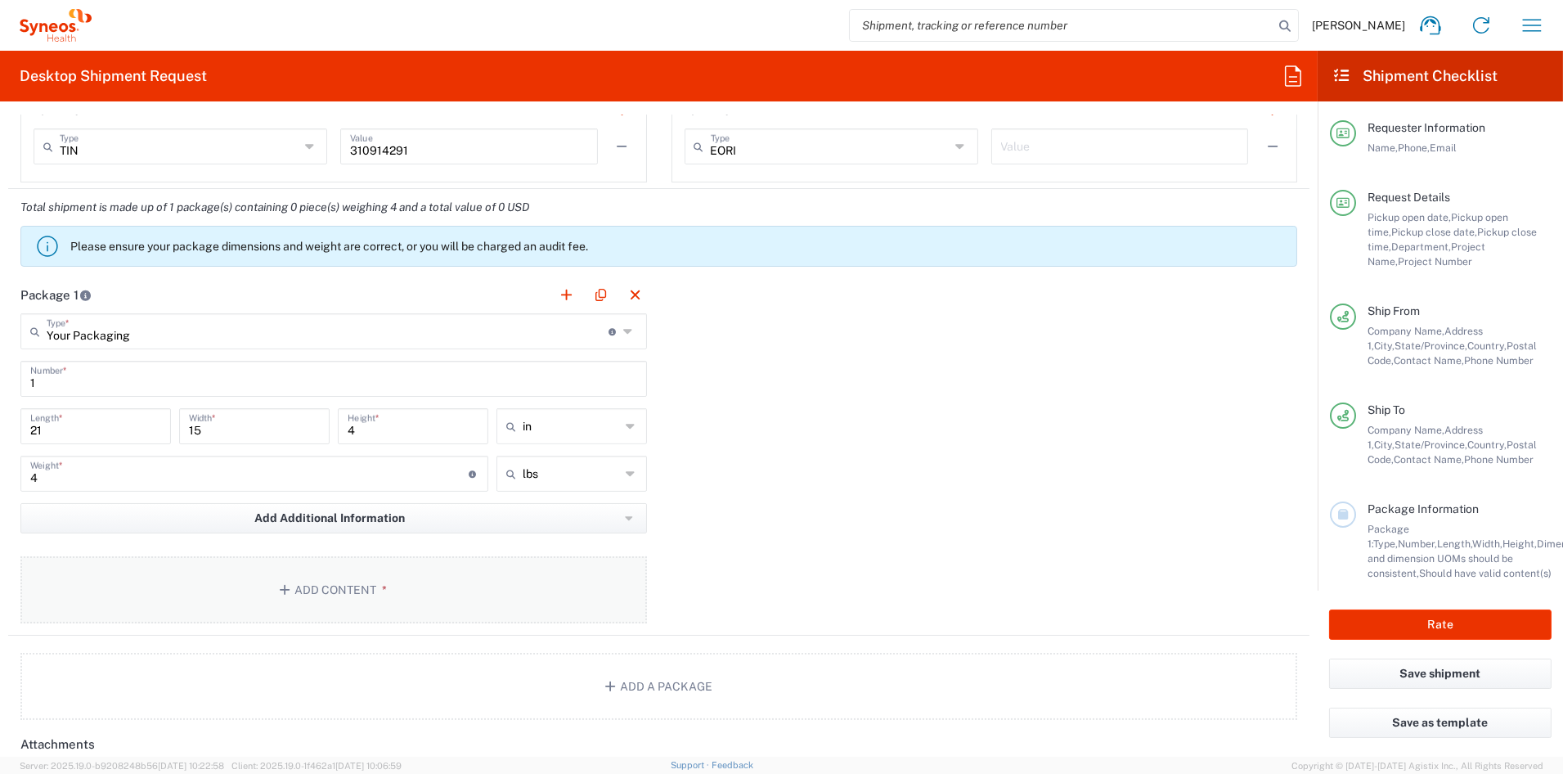
click at [321, 581] on button "Add Content *" at bounding box center [333, 589] width 626 height 67
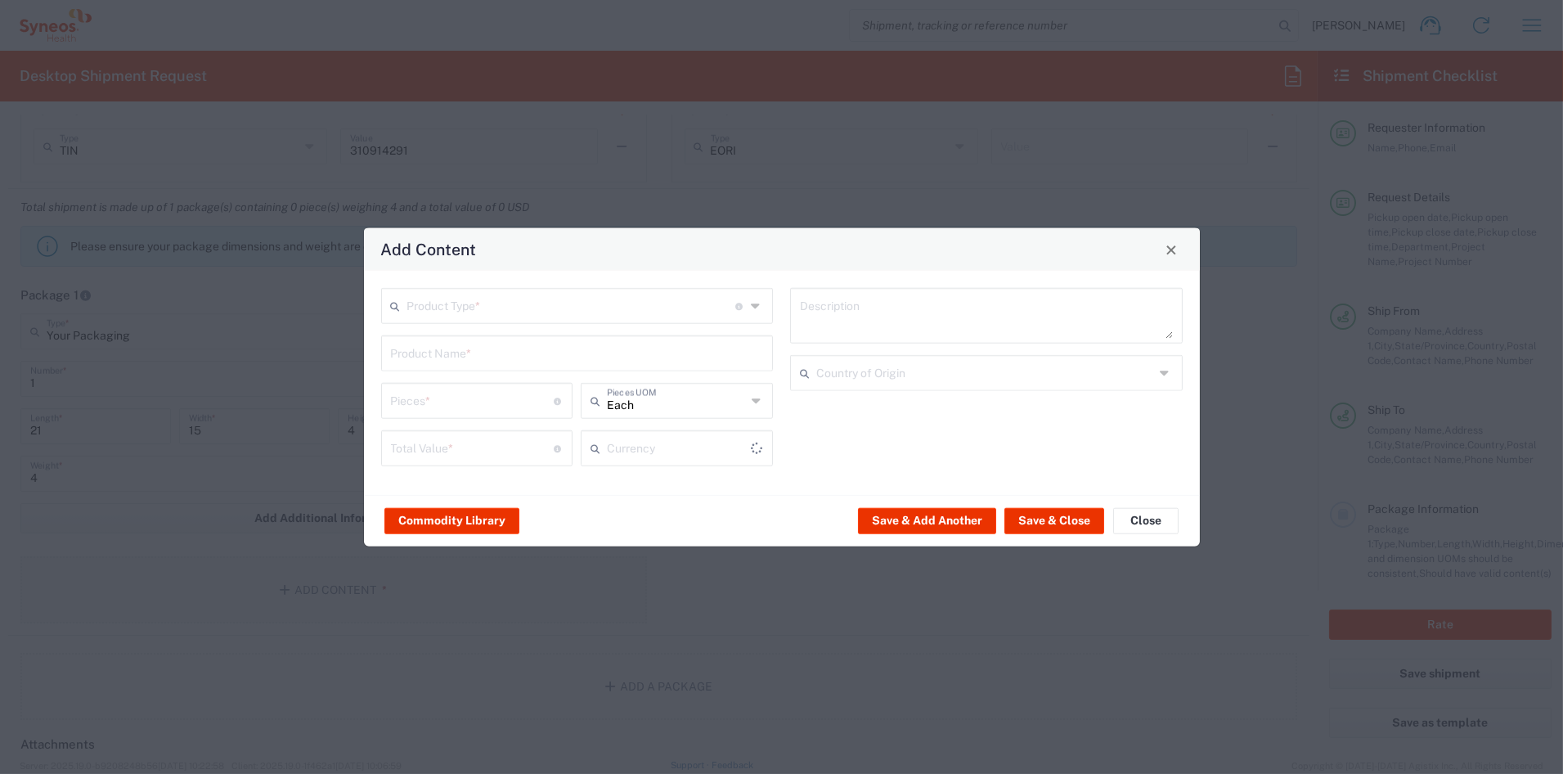
type input "US Dollar"
click at [468, 300] on input "text" at bounding box center [571, 304] width 329 height 29
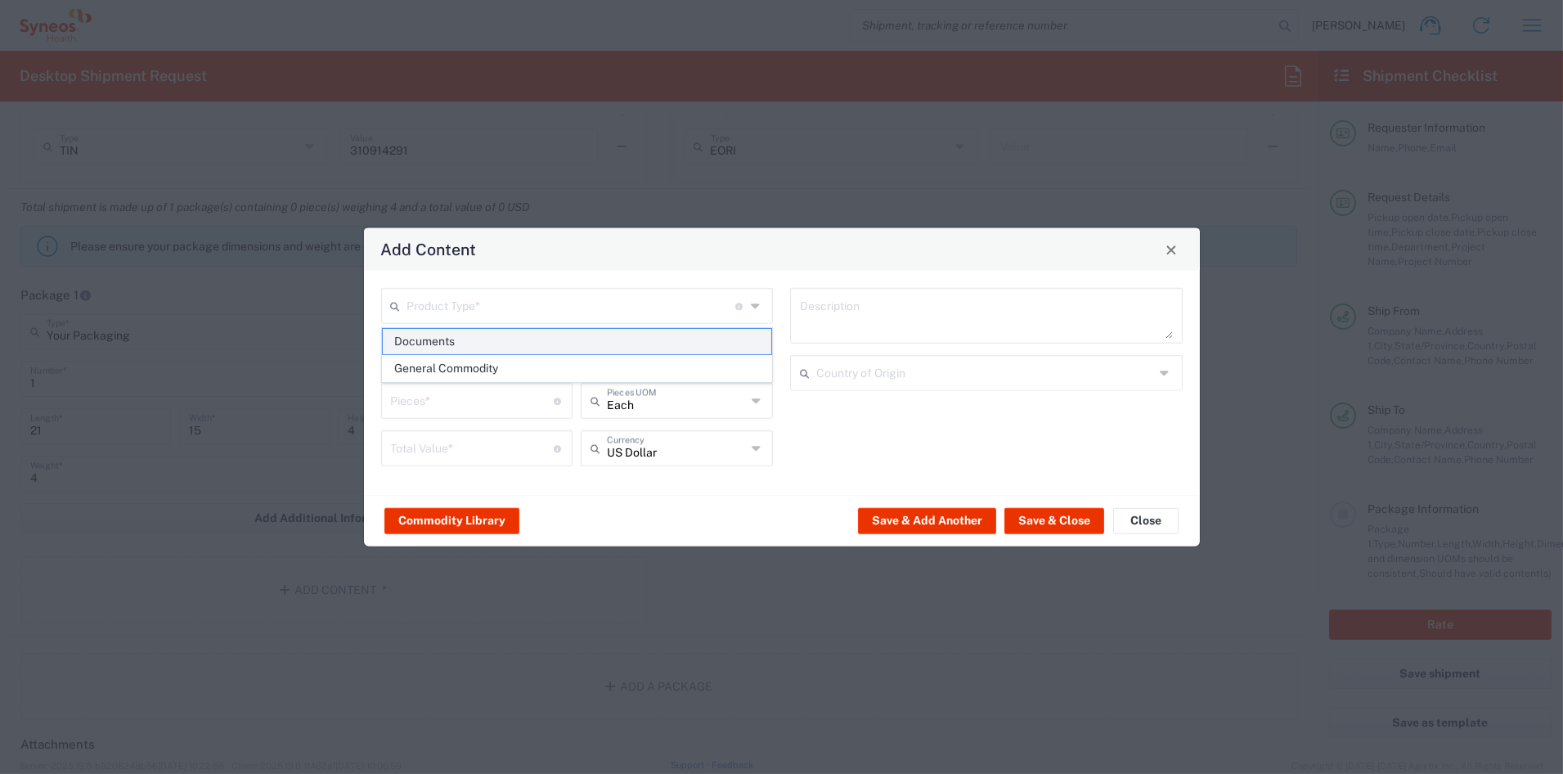
click at [447, 337] on span "Documents" at bounding box center [577, 341] width 388 height 25
type input "Documents"
type input "1"
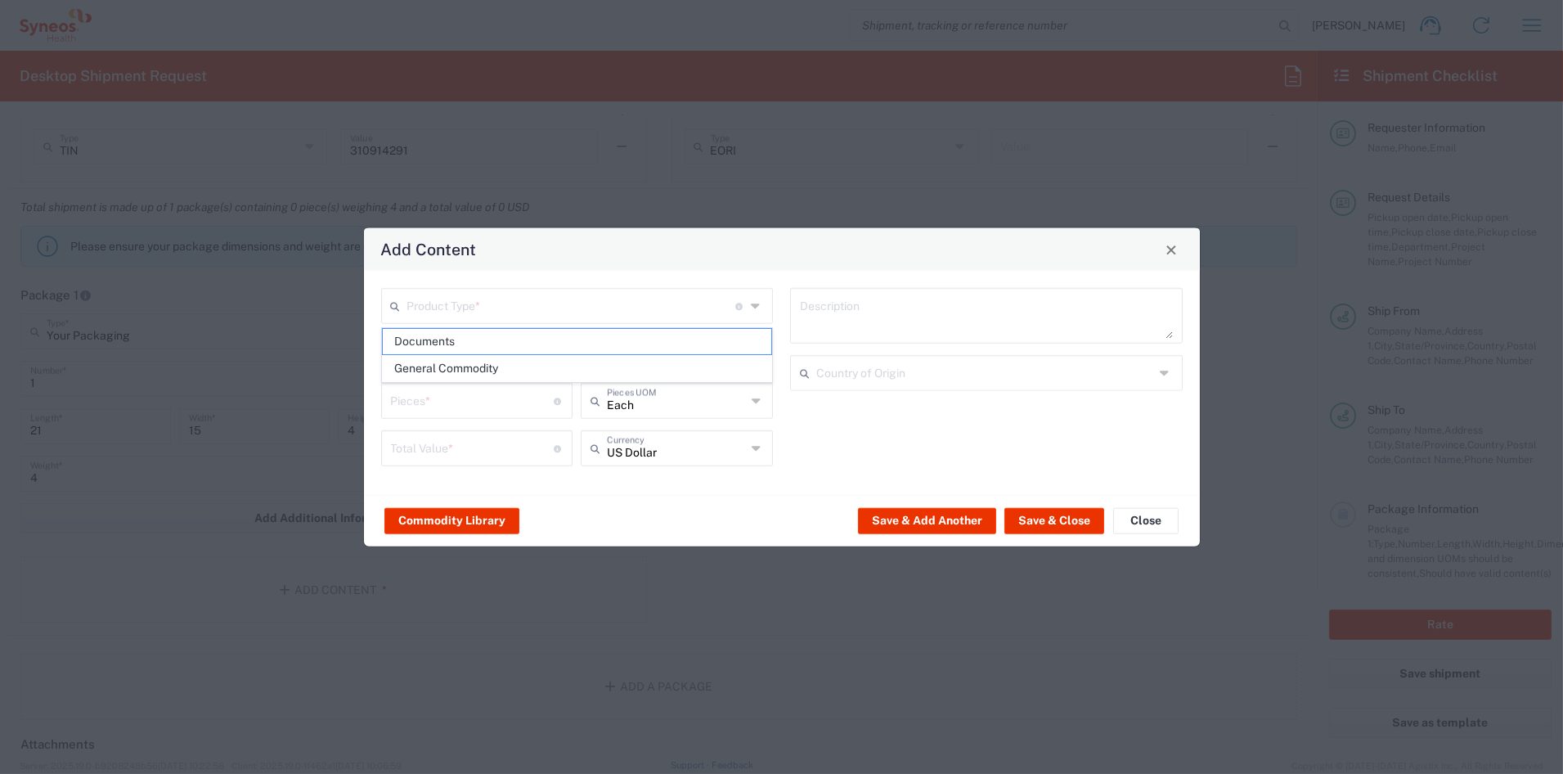
type textarea "Documents"
drag, startPoint x: 420, startPoint y: 401, endPoint x: 362, endPoint y: 397, distance: 58.2
click at [364, 397] on div "Documents Product Type * Document: Paper document generated internally by Syneo…" at bounding box center [782, 383] width 836 height 224
type input "3"
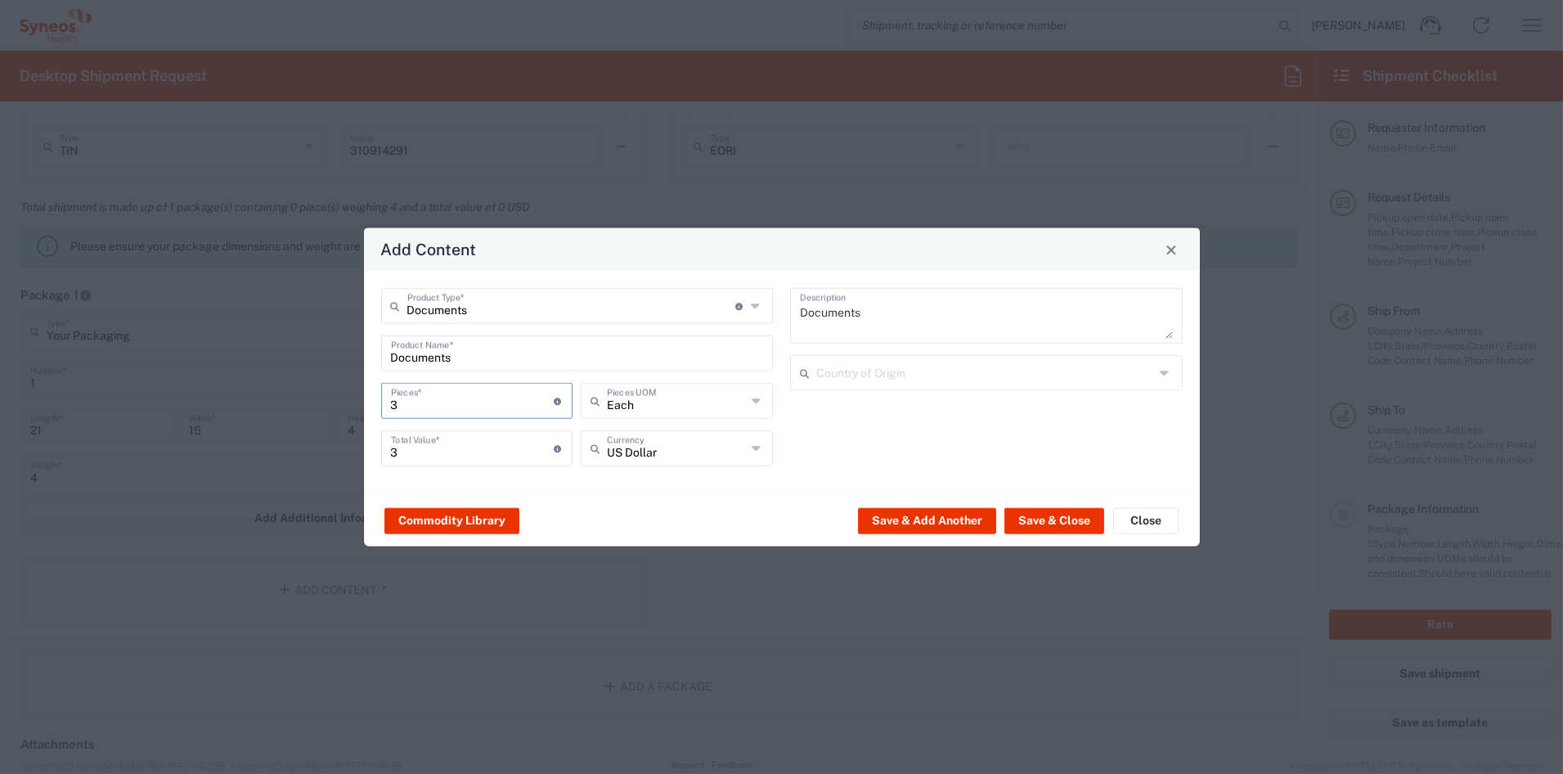
type input "30"
drag, startPoint x: 402, startPoint y: 451, endPoint x: 316, endPoint y: 438, distance: 86.7
click at [316, 438] on div "Add Content Documents Product Type * Document: Paper document generated interna…" at bounding box center [781, 387] width 1563 height 774
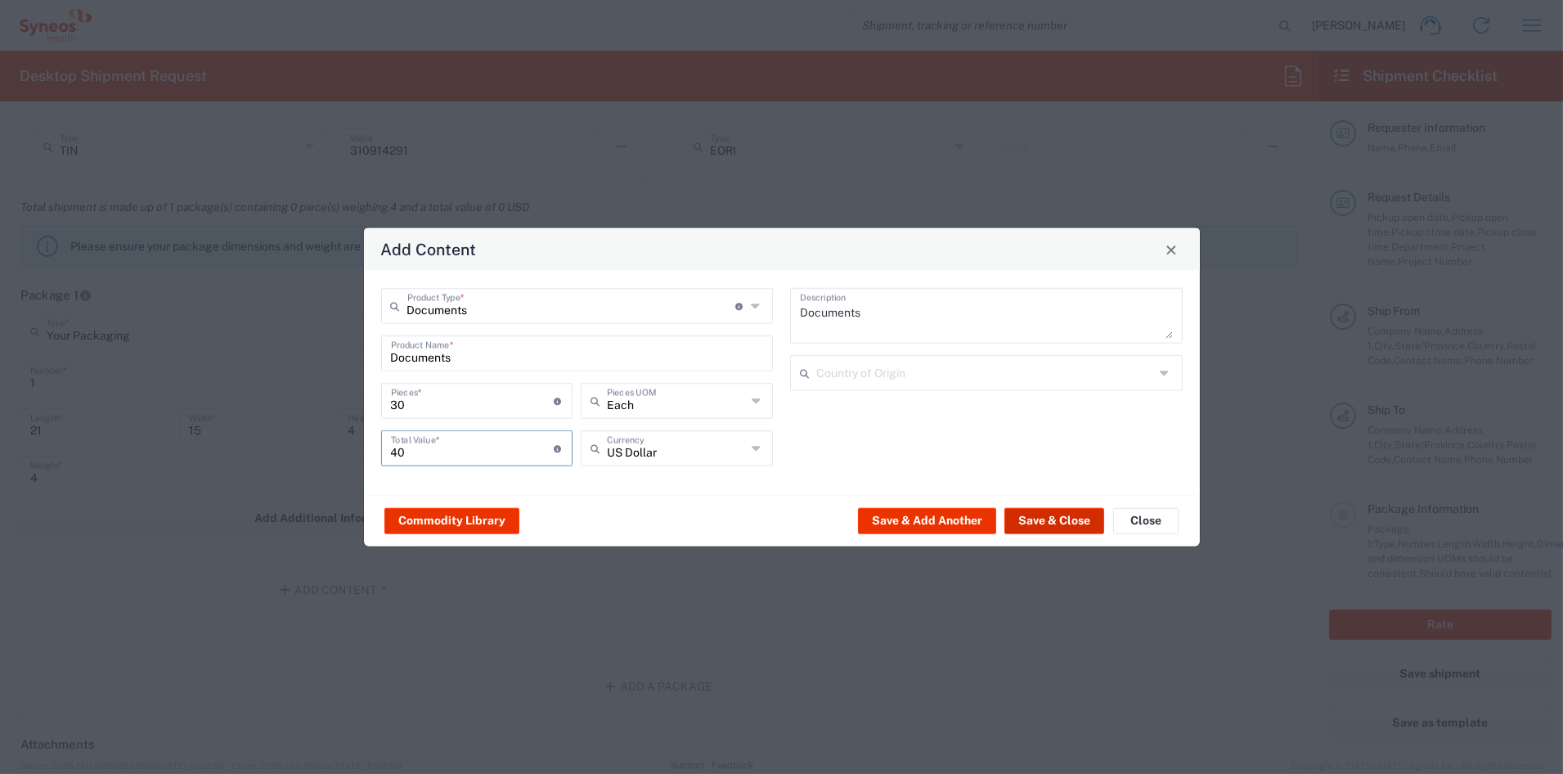
type input "40"
click at [1055, 521] on button "Save & Close" at bounding box center [1054, 520] width 100 height 26
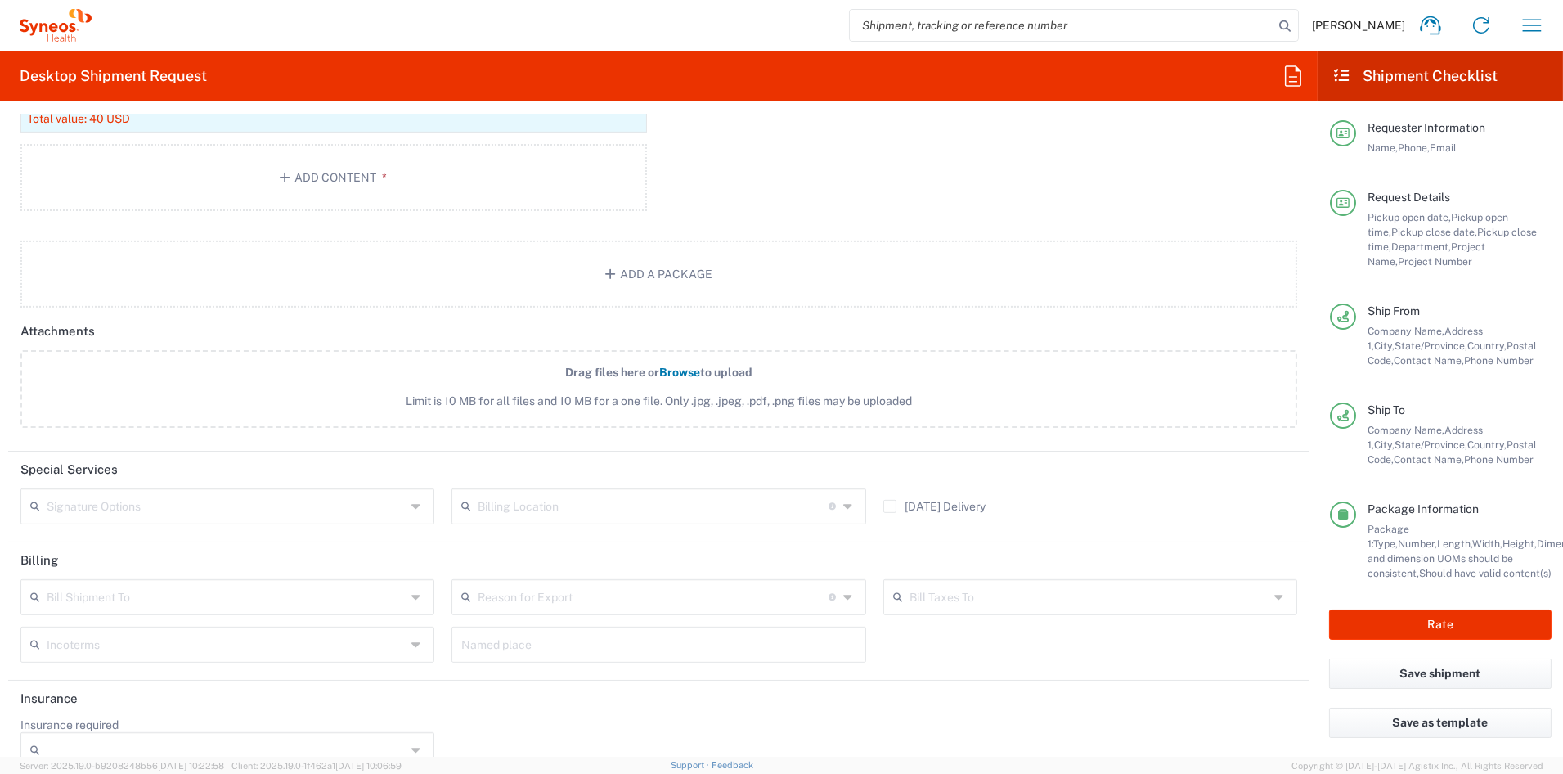
scroll to position [1819, 0]
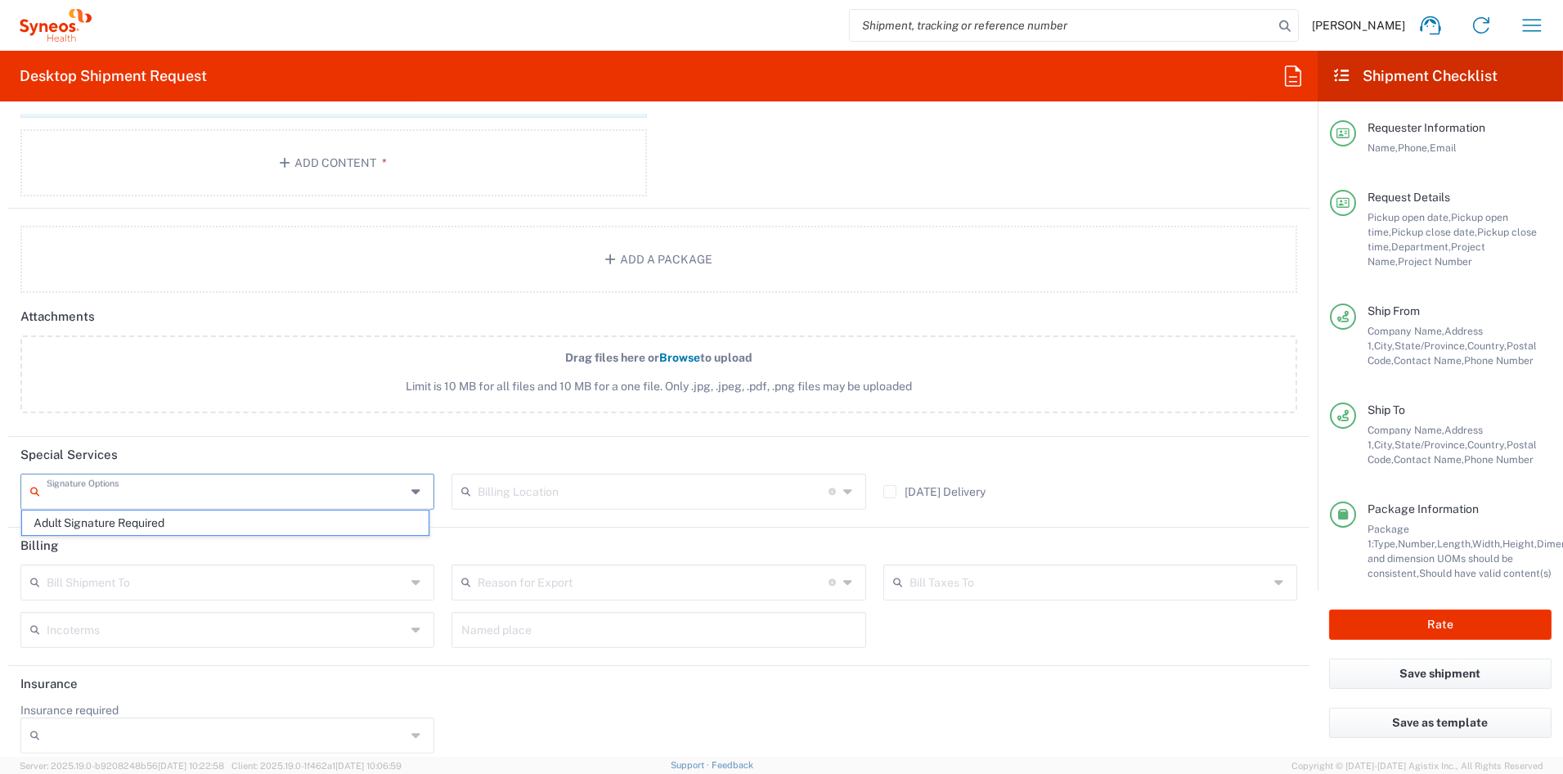
click at [253, 493] on input "text" at bounding box center [226, 490] width 359 height 29
click at [169, 515] on span "Adult Signature Required" at bounding box center [225, 522] width 406 height 25
type input "Adult Signature Required"
click at [1419, 625] on button "Rate" at bounding box center [1440, 624] width 222 height 30
type input "COMM.STUDO.IW.107439"
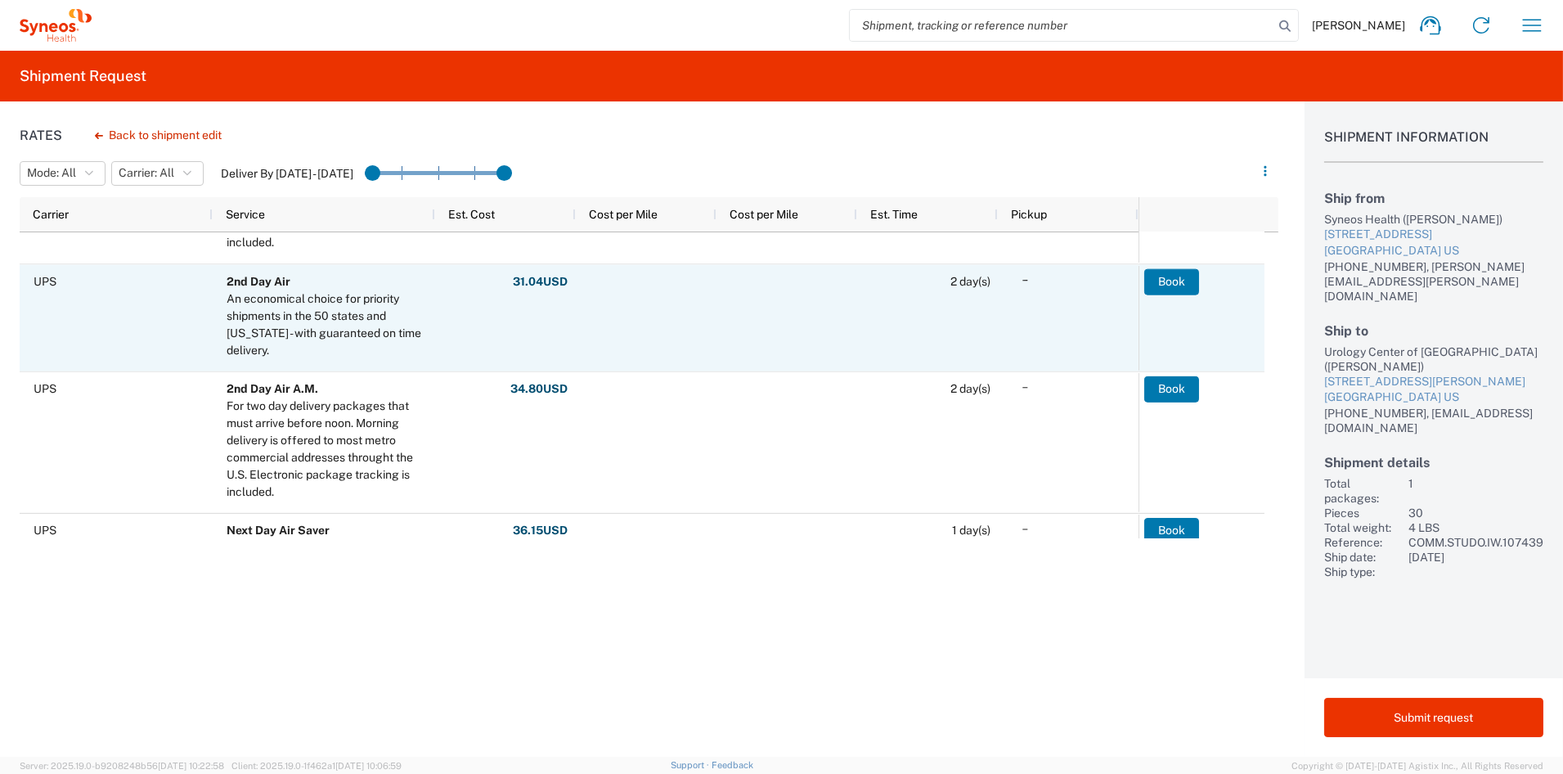
scroll to position [271, 0]
click at [1164, 285] on button "Book" at bounding box center [1172, 282] width 55 height 26
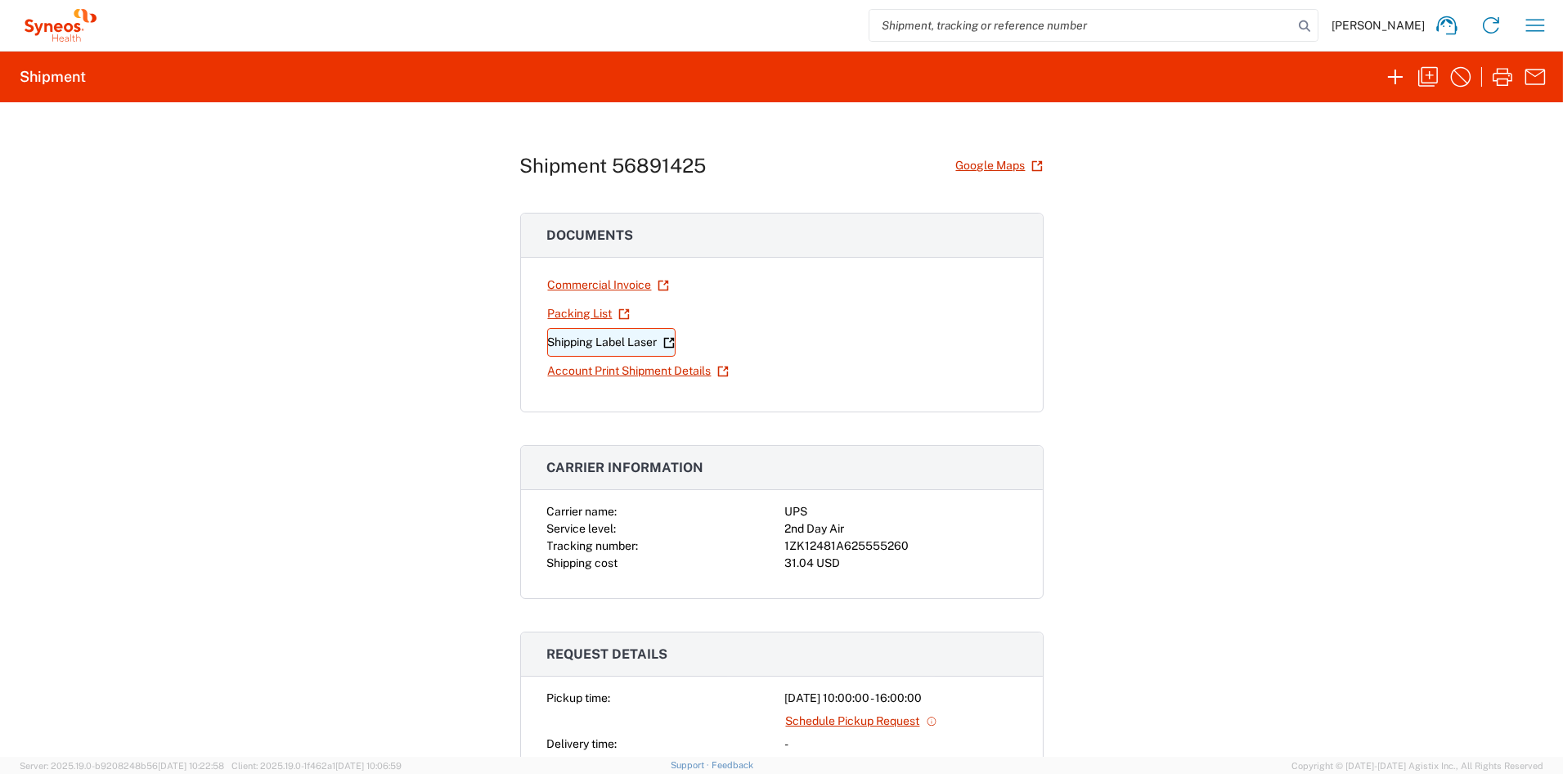
click at [579, 343] on link "Shipping Label Laser" at bounding box center [611, 342] width 128 height 29
